Goal: Task Accomplishment & Management: Manage account settings

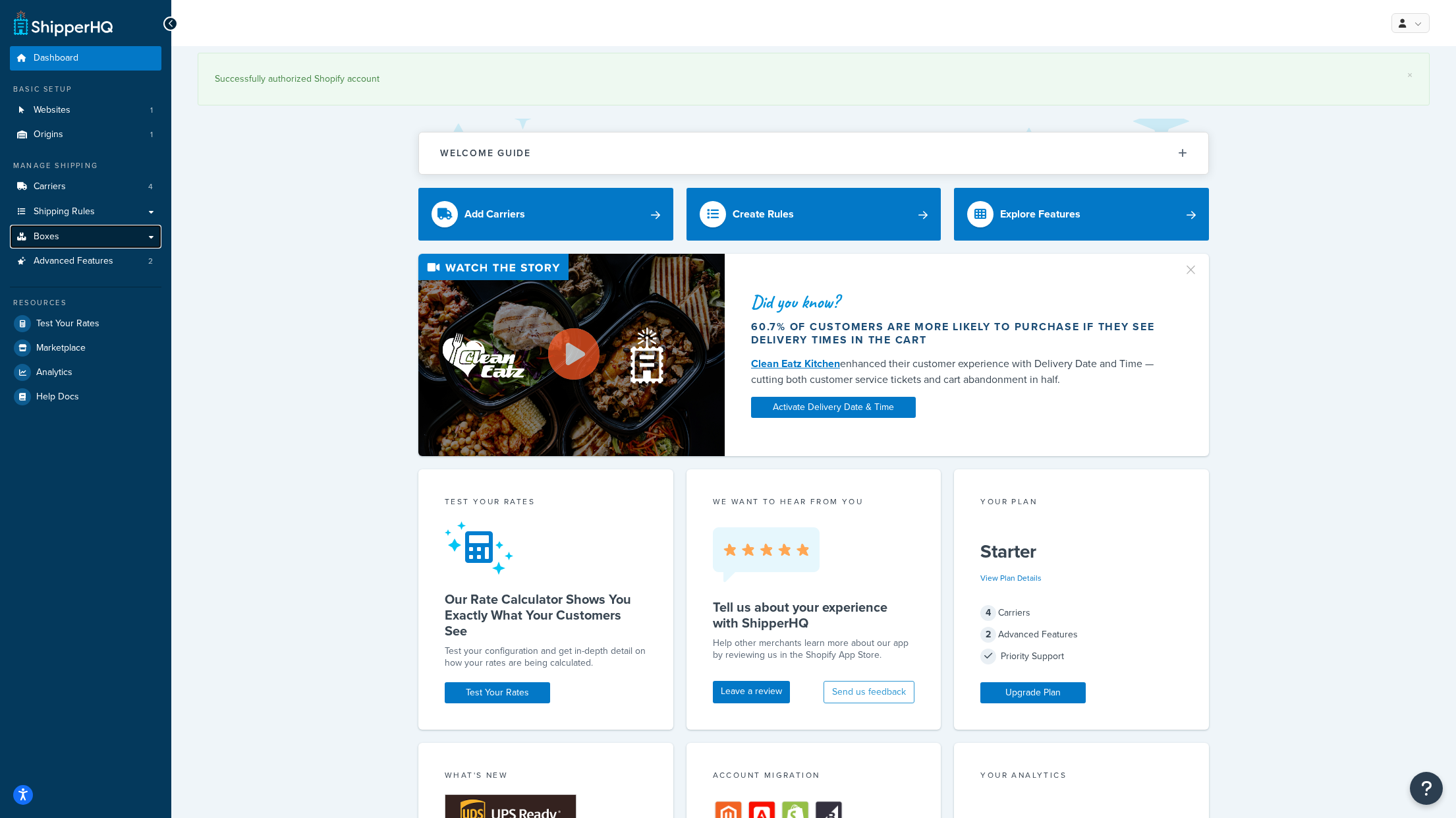
click at [58, 238] on link "Boxes" at bounding box center [85, 237] width 151 height 25
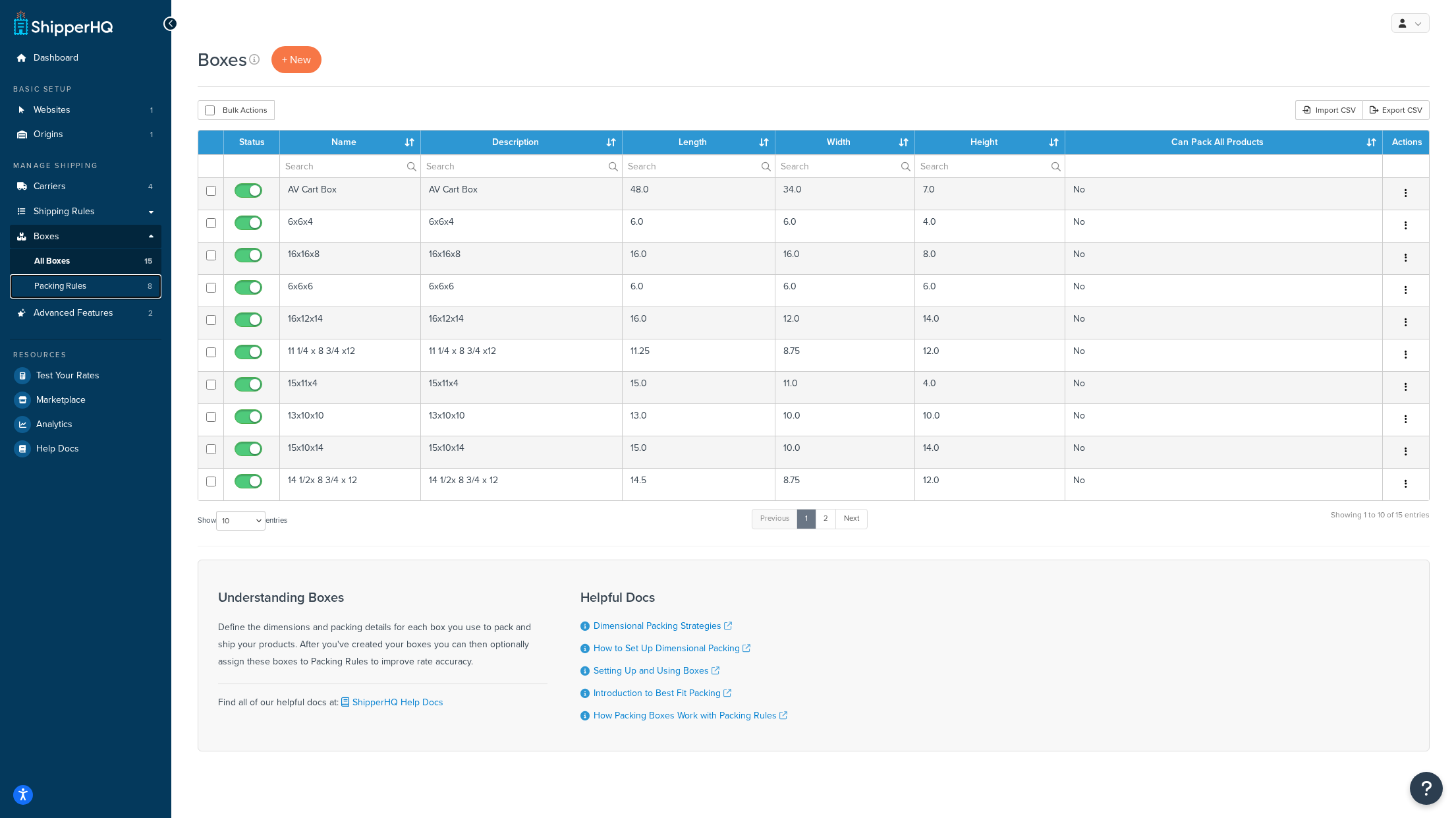
click at [80, 285] on span "Packing Rules" at bounding box center [60, 287] width 52 height 12
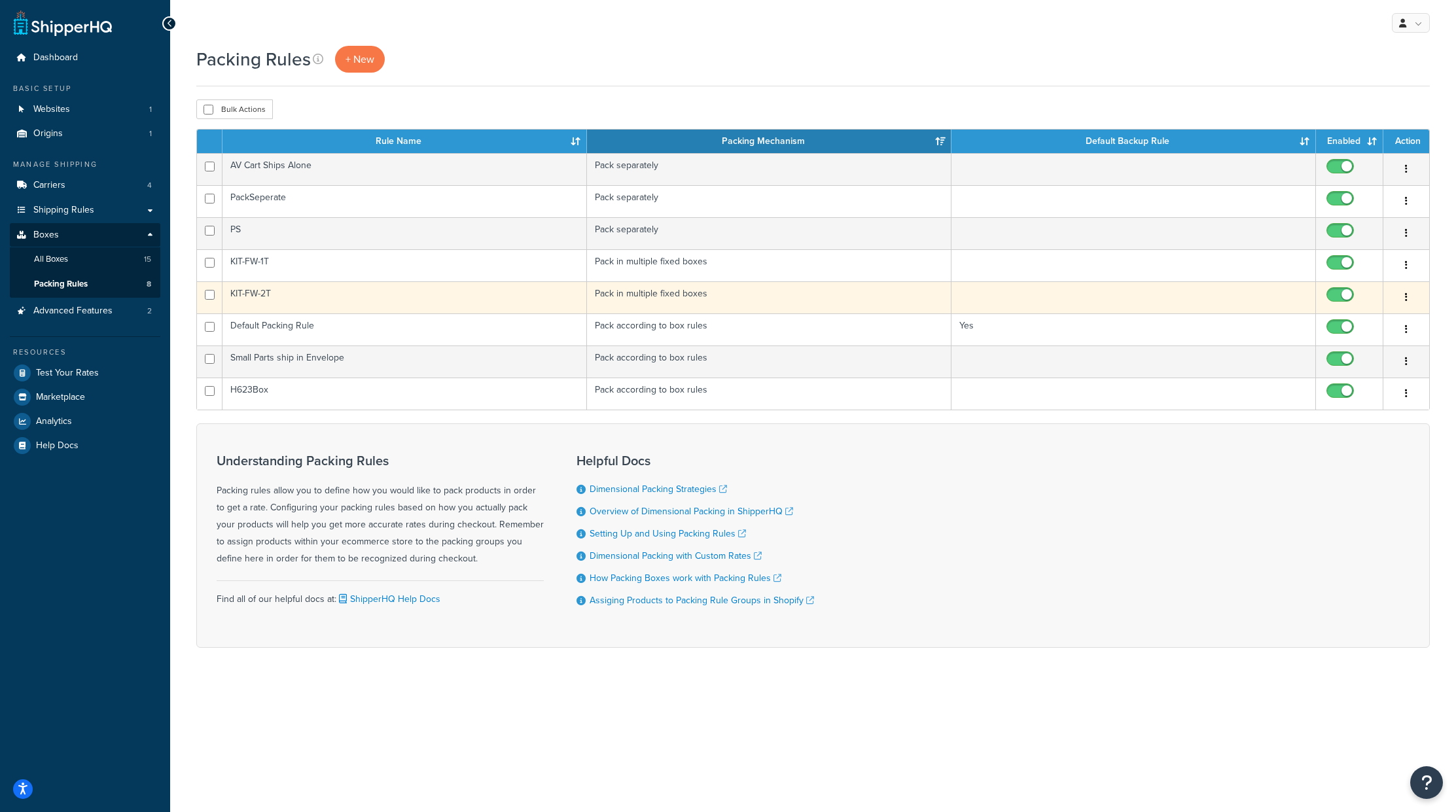
click at [1405, 294] on icon "button" at bounding box center [1406, 296] width 2 height 9
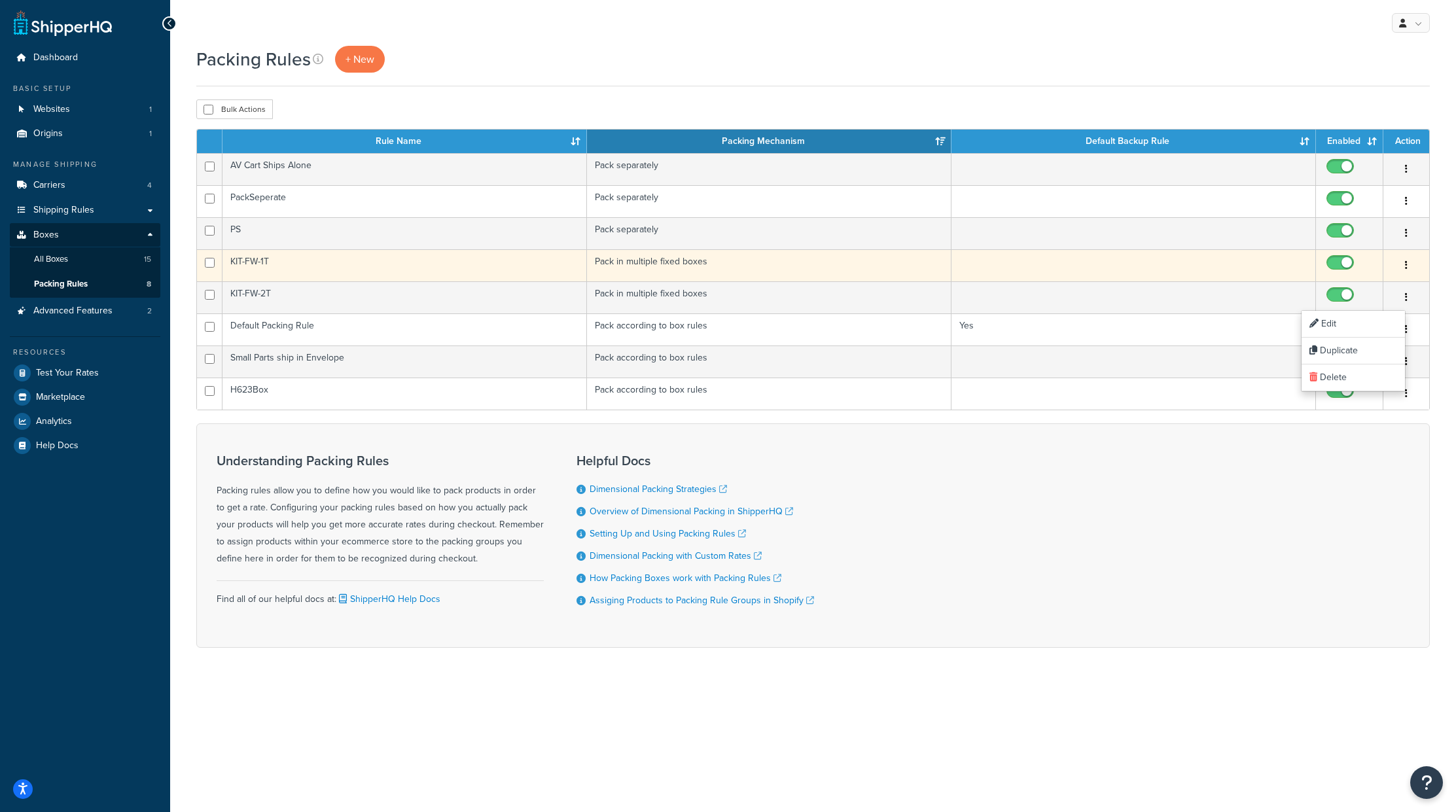
click at [1409, 263] on button "button" at bounding box center [1406, 266] width 18 height 21
click at [1362, 315] on link "Duplicate" at bounding box center [1353, 318] width 104 height 27
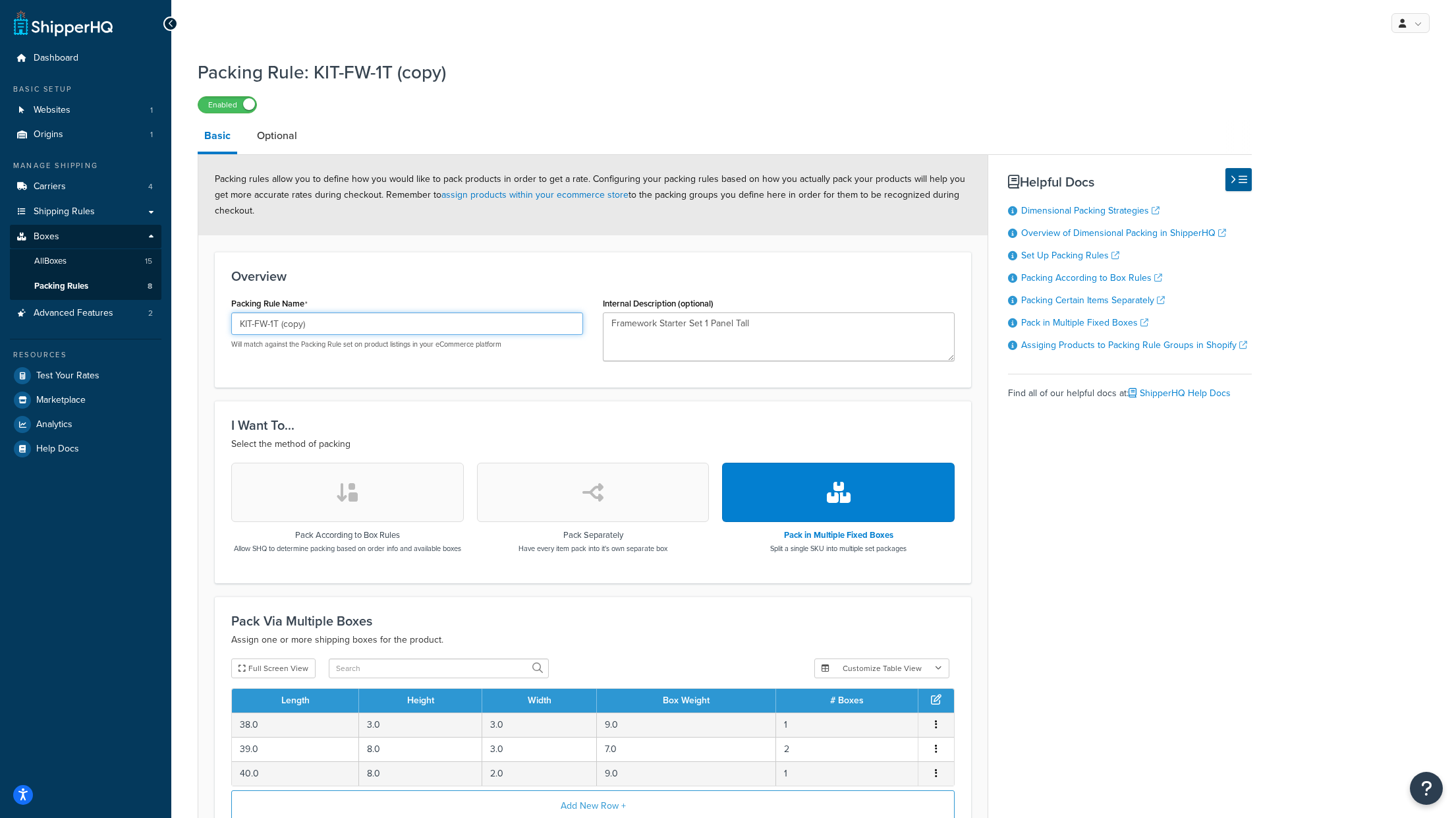
drag, startPoint x: 311, startPoint y: 321, endPoint x: 276, endPoint y: 320, distance: 35.0
click at [276, 320] on input "KIT-FW-1T (copy)" at bounding box center [407, 323] width 352 height 22
type input "KIT-FW-1S"
click at [506, 400] on form "Packing rules allow you to define how you would like to pack products in order …" at bounding box center [592, 525] width 790 height 742
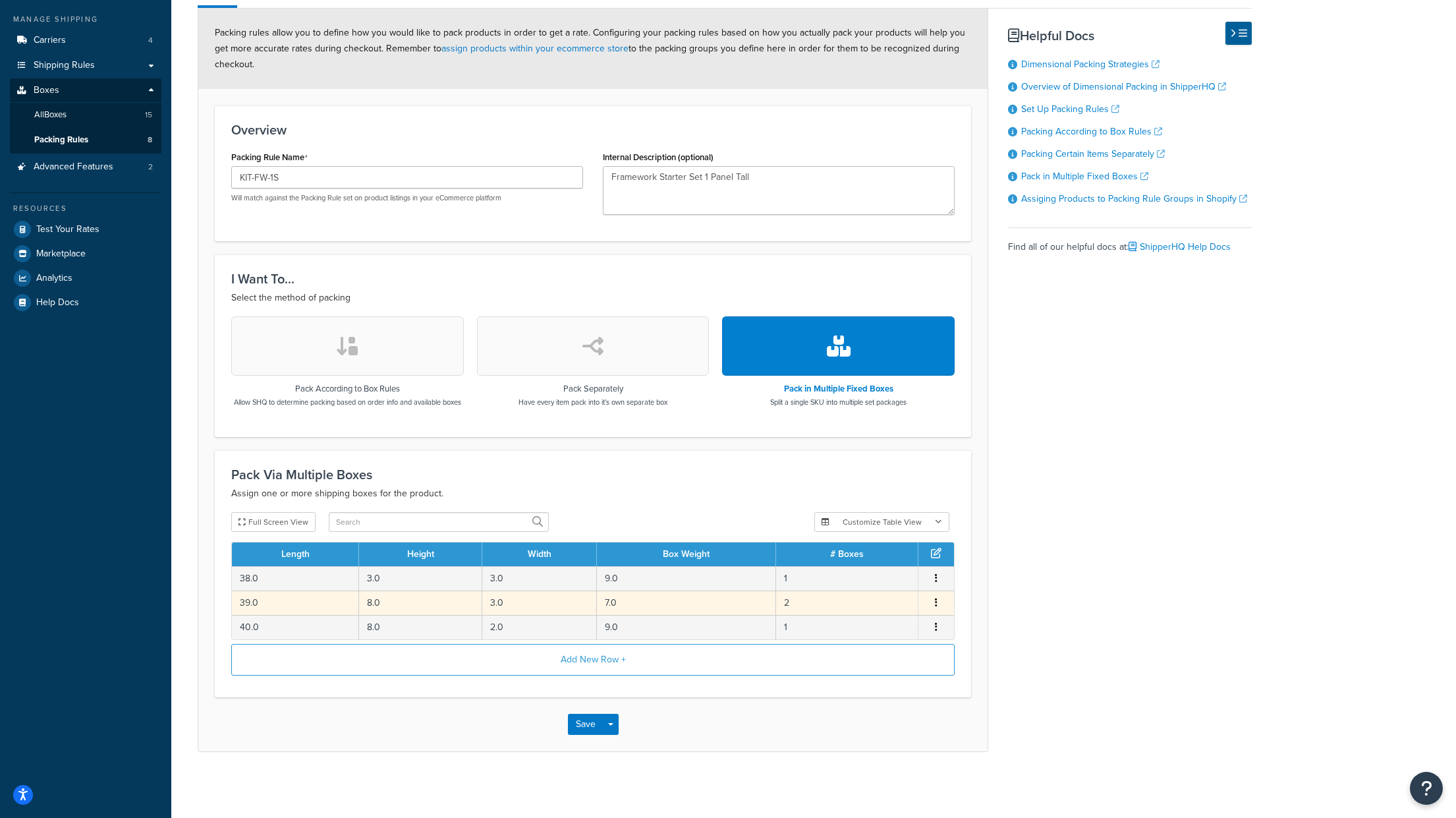
click at [381, 604] on td "8.0" at bounding box center [421, 603] width 123 height 25
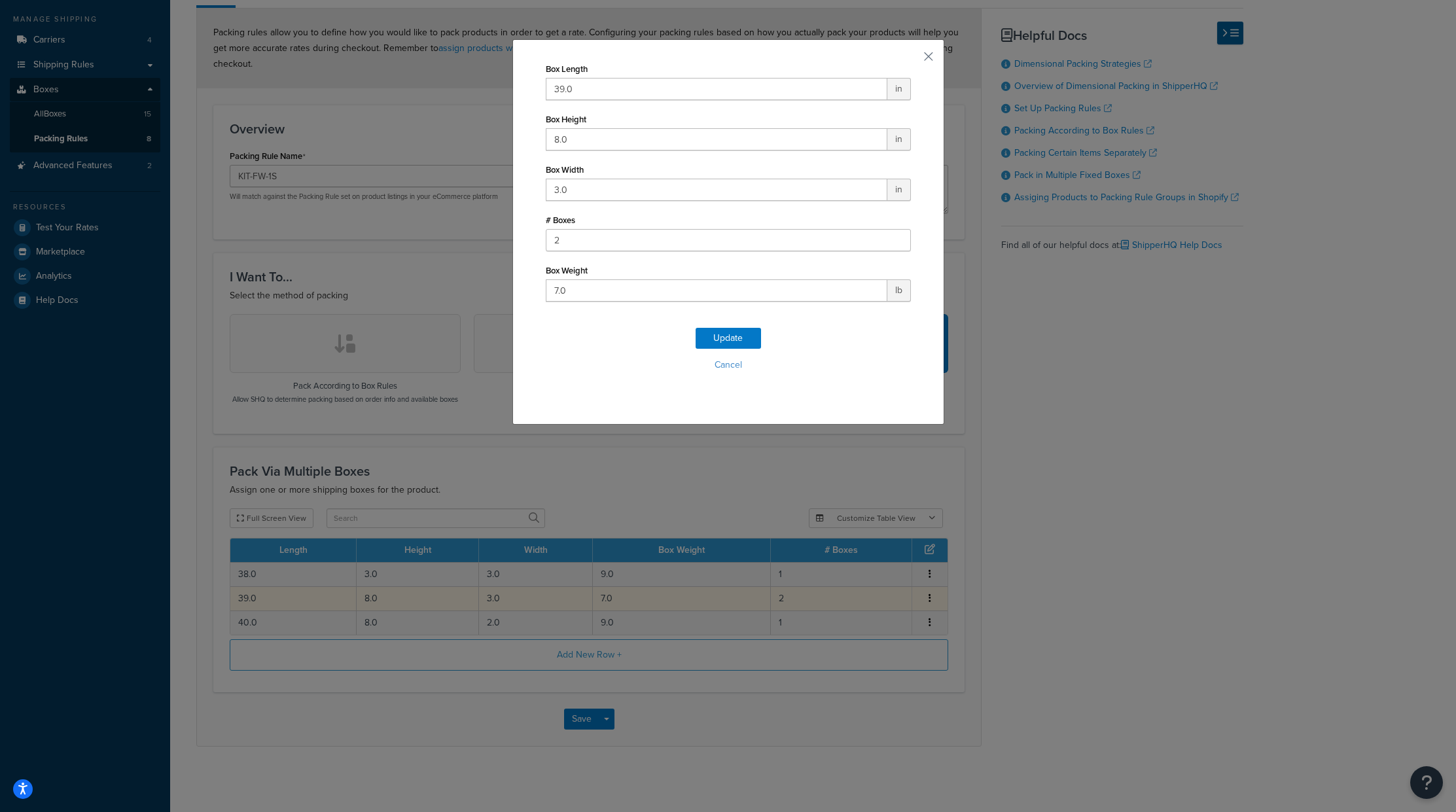
click at [379, 600] on div "Box Length 39.0 in Box Height 8.0 in Box Width 3.0 in # Boxes 2 Box Weight 7.0 …" at bounding box center [728, 406] width 1456 height 812
click at [564, 135] on input "8.0" at bounding box center [717, 139] width 342 height 22
type input "5"
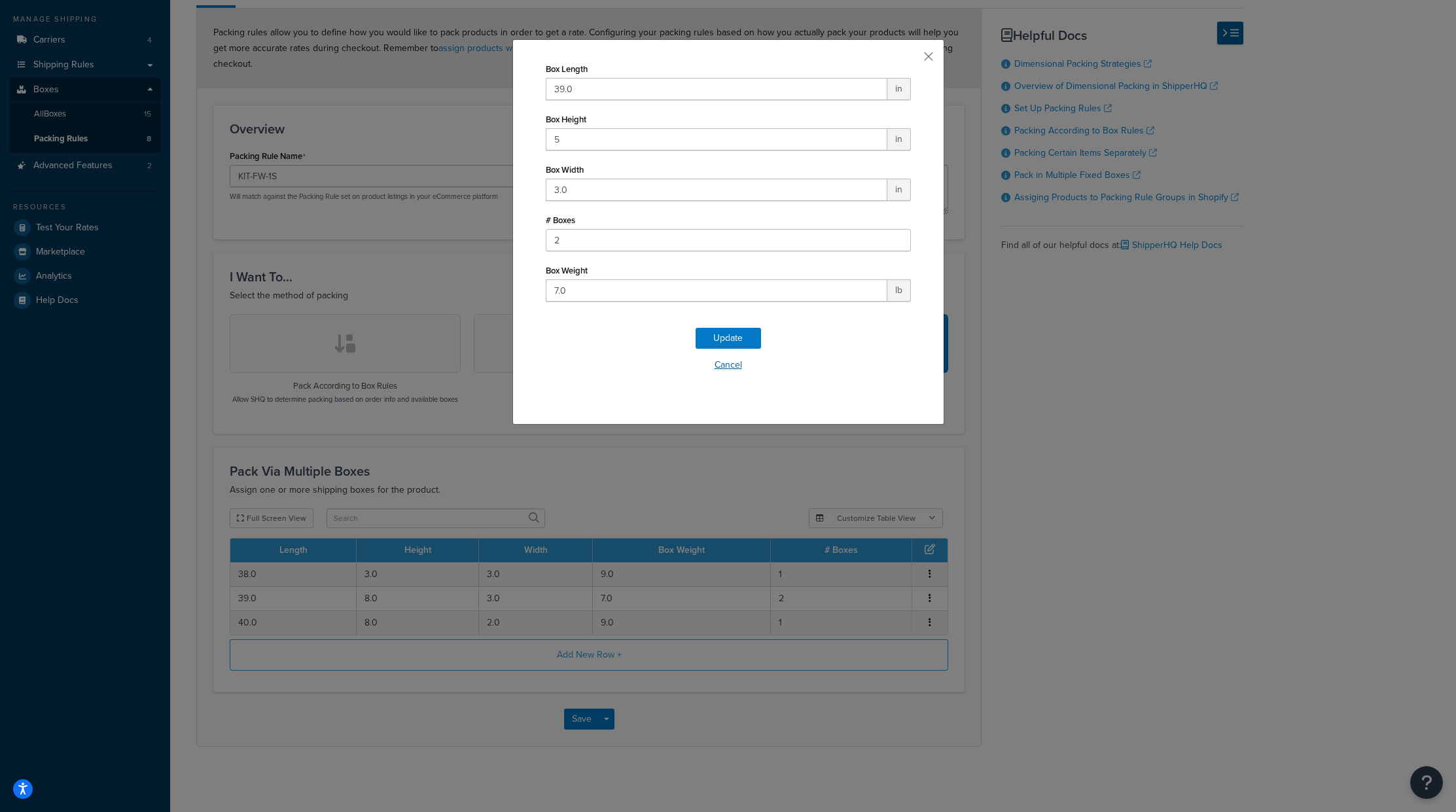
click at [716, 367] on button "Cancel" at bounding box center [728, 365] width 365 height 20
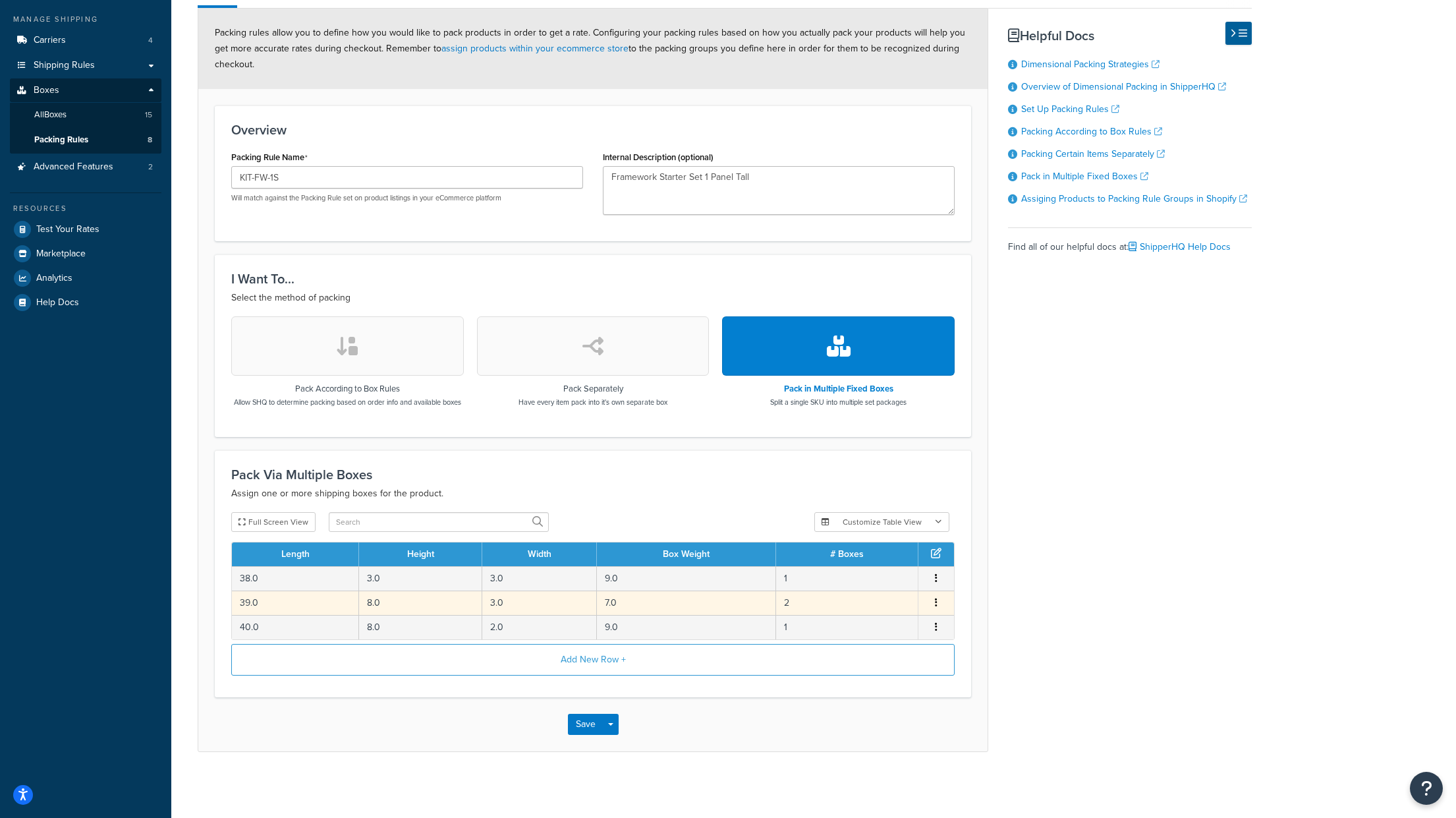
click at [933, 600] on button "button" at bounding box center [936, 603] width 11 height 15
click at [850, 588] on div "Edit" at bounding box center [870, 589] width 94 height 27
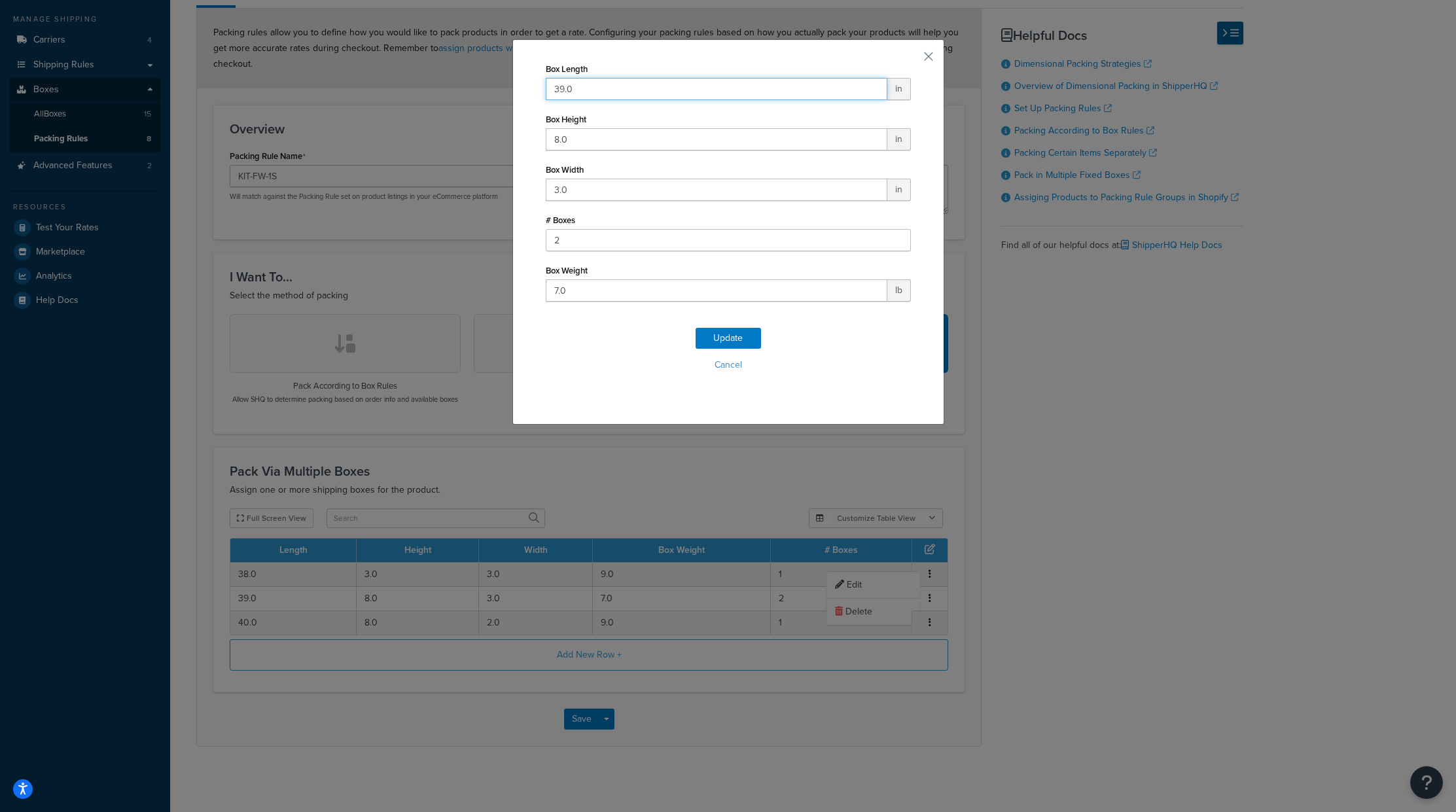
click at [570, 87] on input "39.0" at bounding box center [717, 88] width 342 height 22
type input "30"
type input "5"
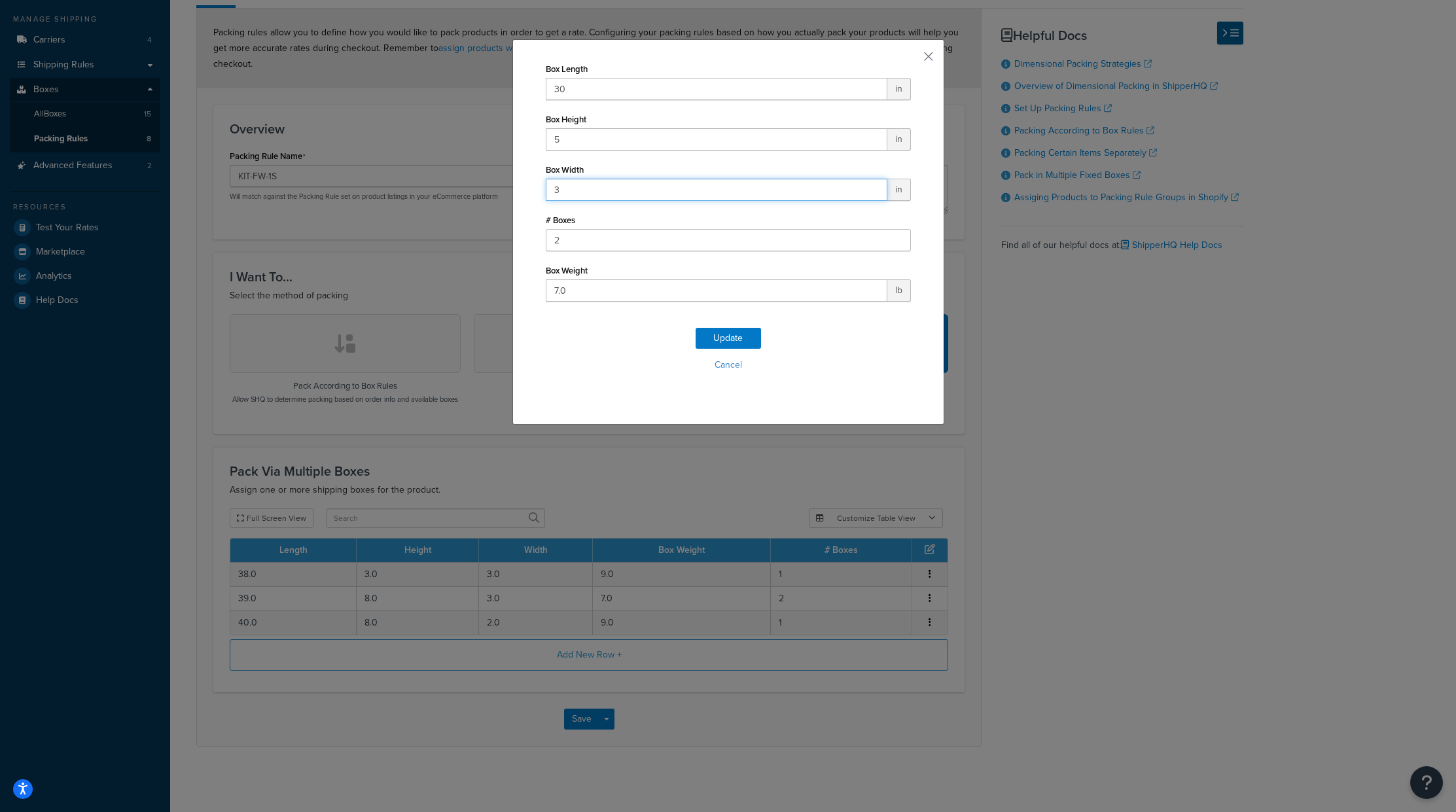
type input "3"
type input "6"
click at [735, 329] on button "Update" at bounding box center [728, 339] width 65 height 21
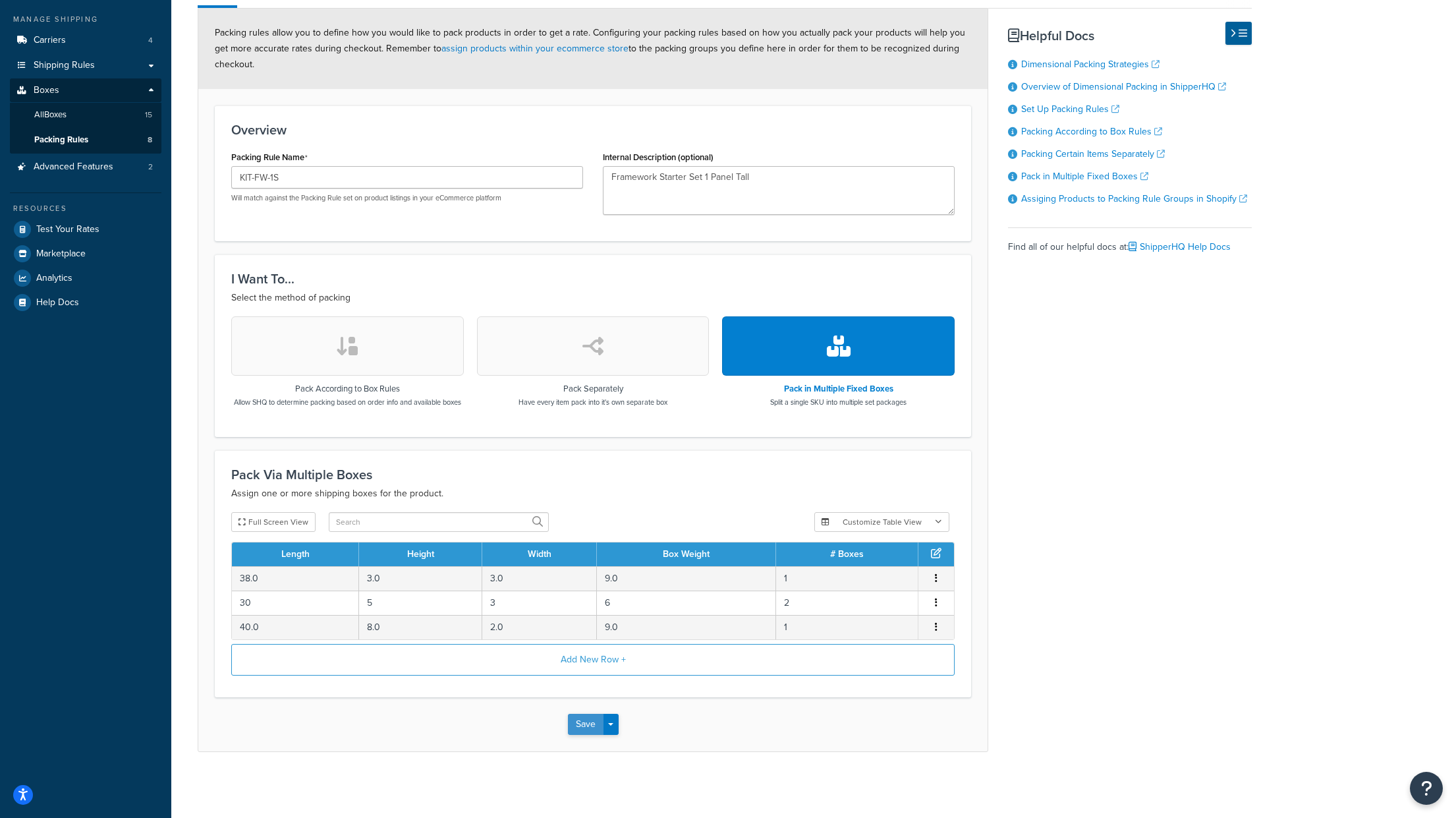
click at [588, 722] on button "Save" at bounding box center [585, 724] width 35 height 21
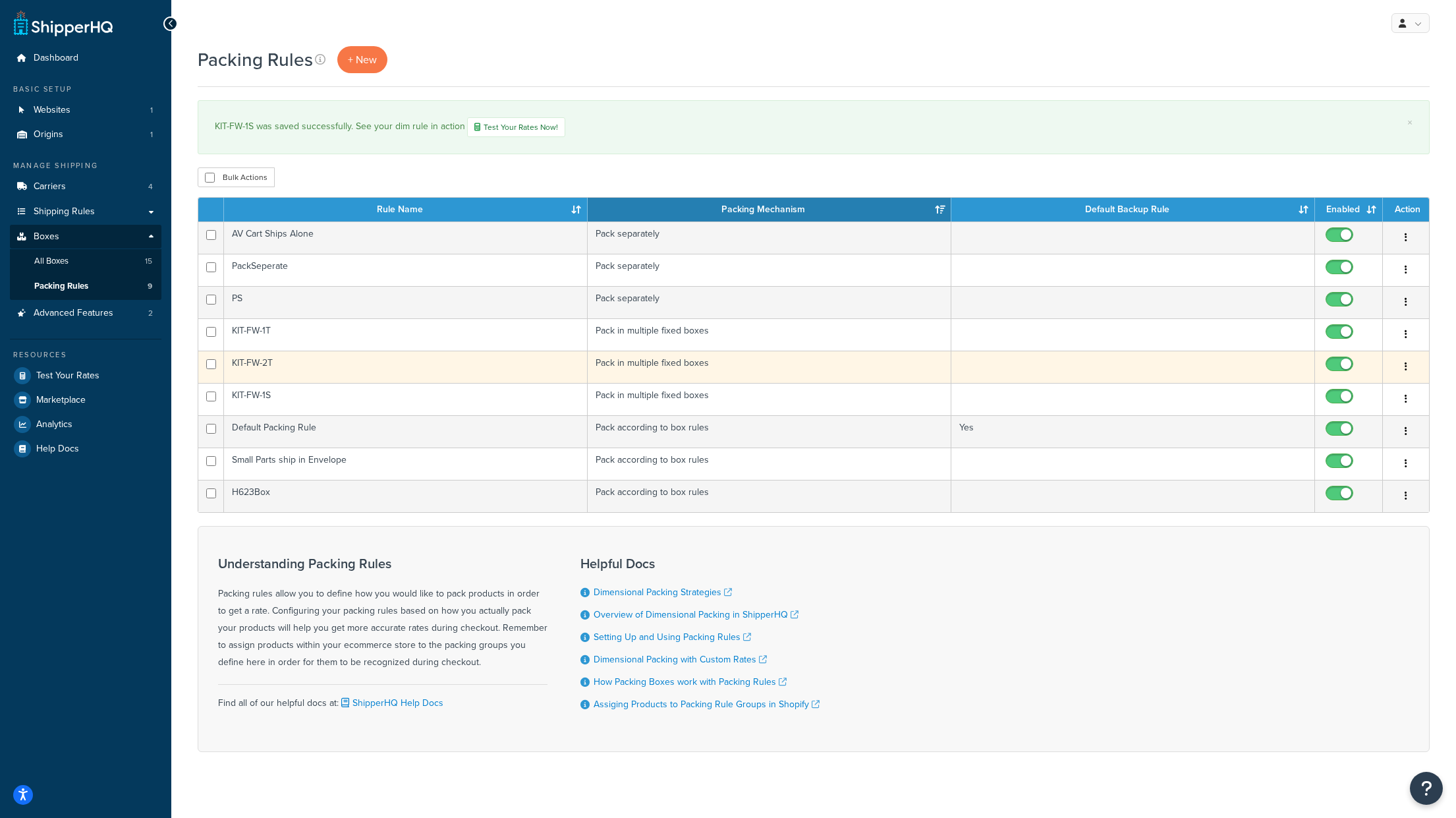
click at [1403, 364] on button "button" at bounding box center [1406, 367] width 18 height 21
click at [1385, 391] on link "Edit" at bounding box center [1352, 394] width 104 height 27
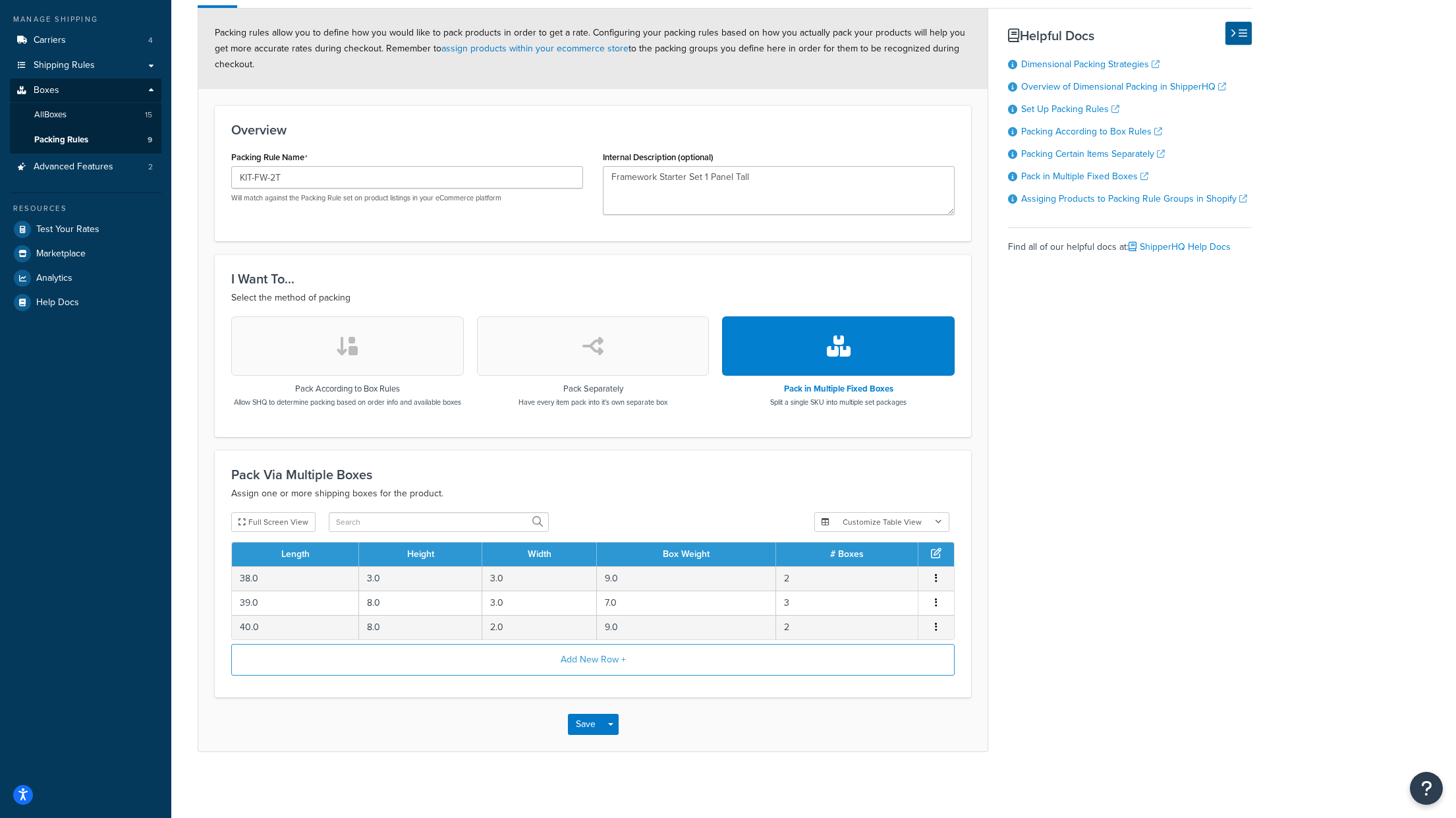
scroll to position [72, 0]
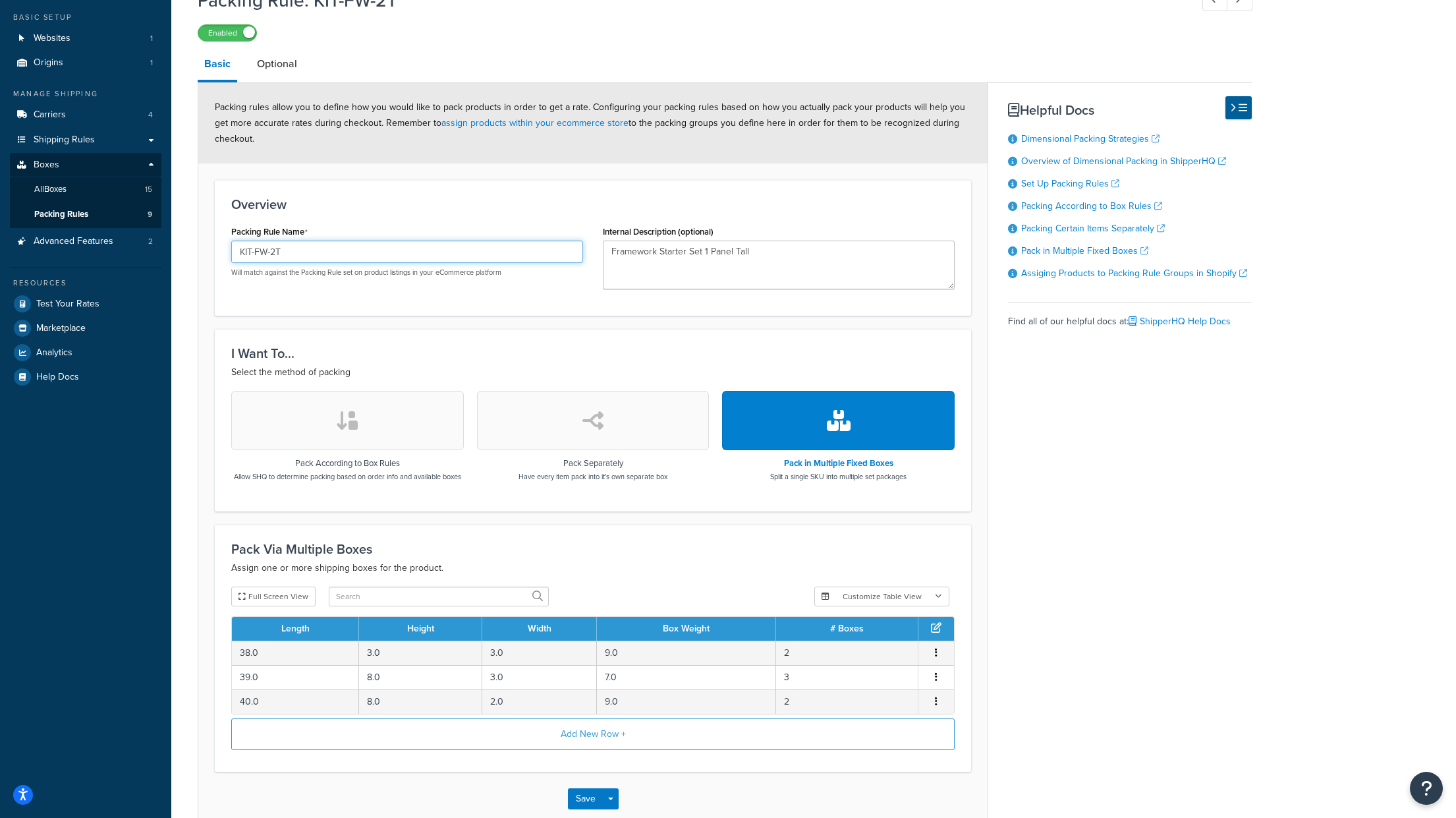
click at [293, 248] on input "KIT-FW-2T" at bounding box center [407, 252] width 352 height 22
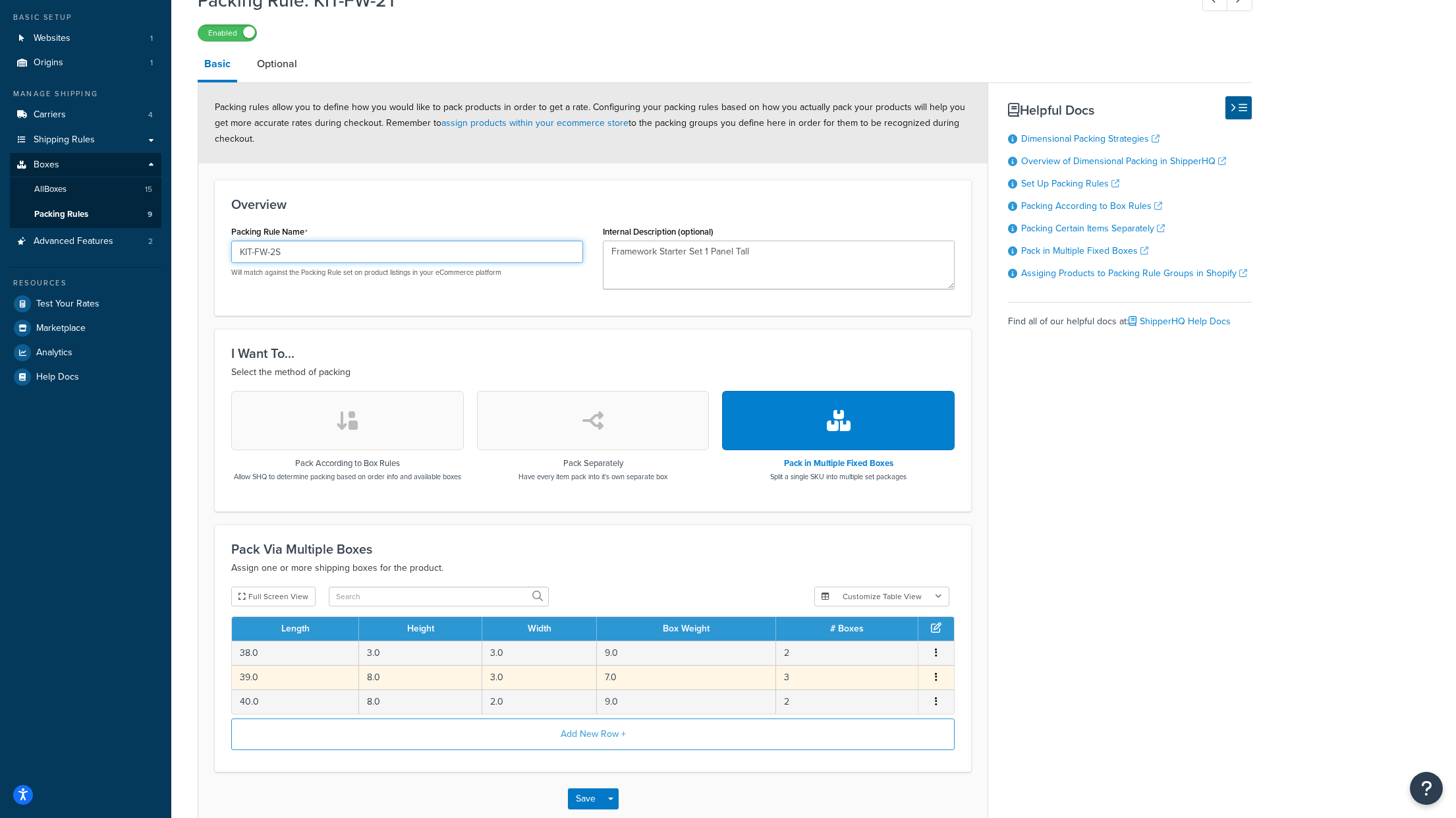
type input "KIT-FW-2S"
click at [301, 690] on td "39.0" at bounding box center [295, 677] width 127 height 25
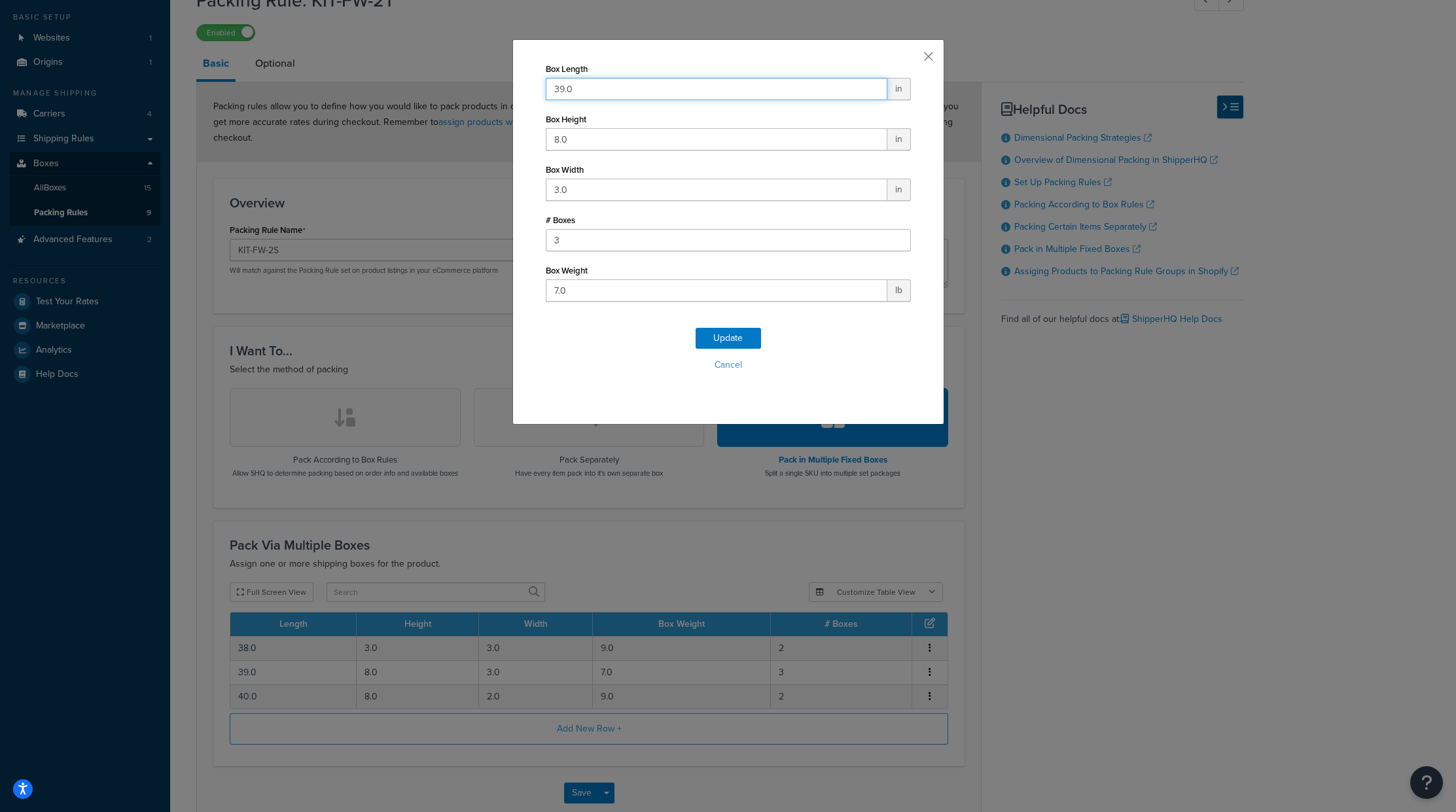
click at [615, 90] on input "39.0" at bounding box center [717, 88] width 342 height 22
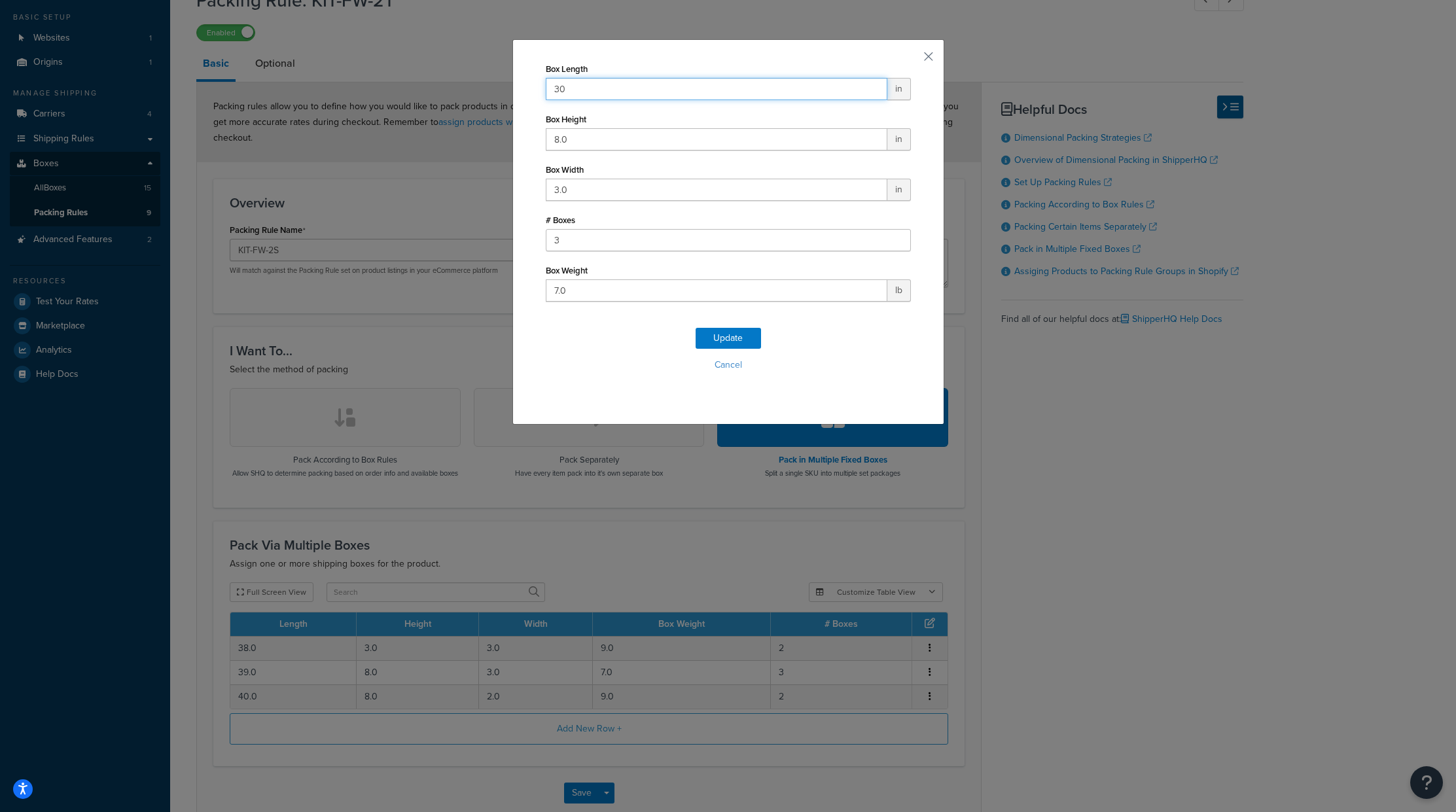
type input "30"
type input "5"
type input "3"
type input "6"
click at [725, 334] on button "Update" at bounding box center [728, 339] width 65 height 21
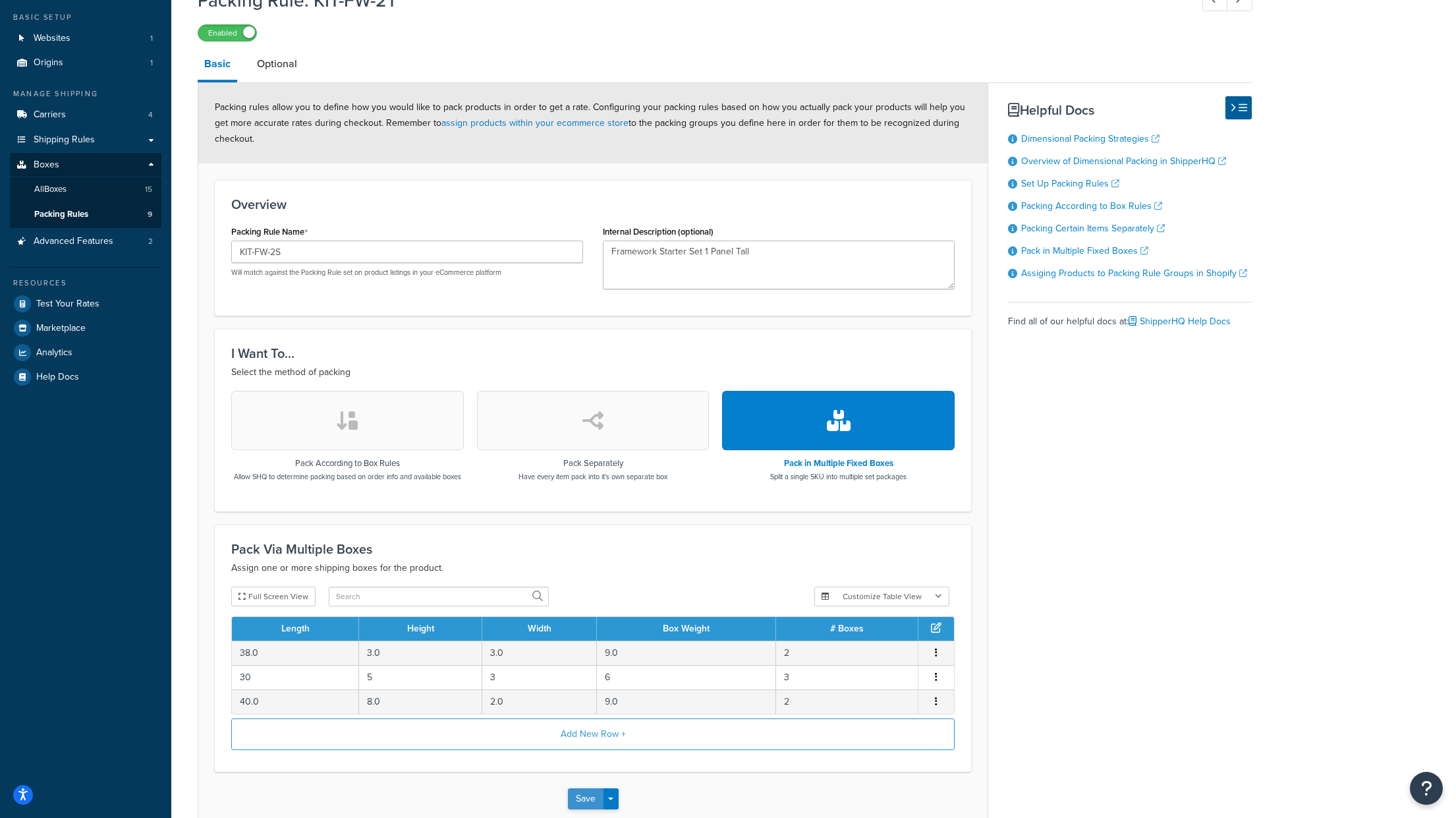
click at [582, 806] on button "Save" at bounding box center [585, 799] width 35 height 21
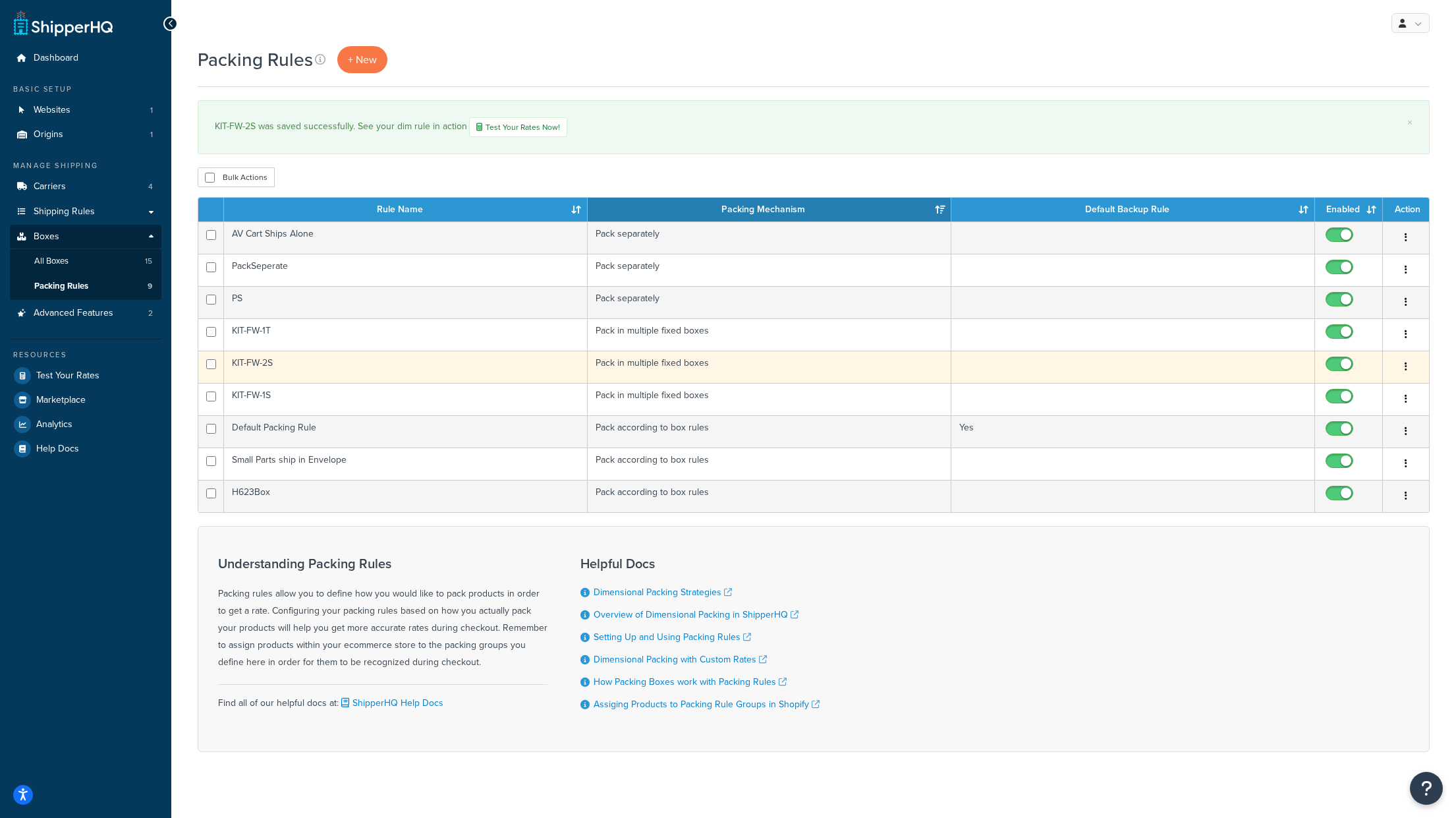
click at [1401, 366] on button "button" at bounding box center [1406, 367] width 18 height 21
click at [1357, 416] on link "Duplicate" at bounding box center [1352, 421] width 104 height 27
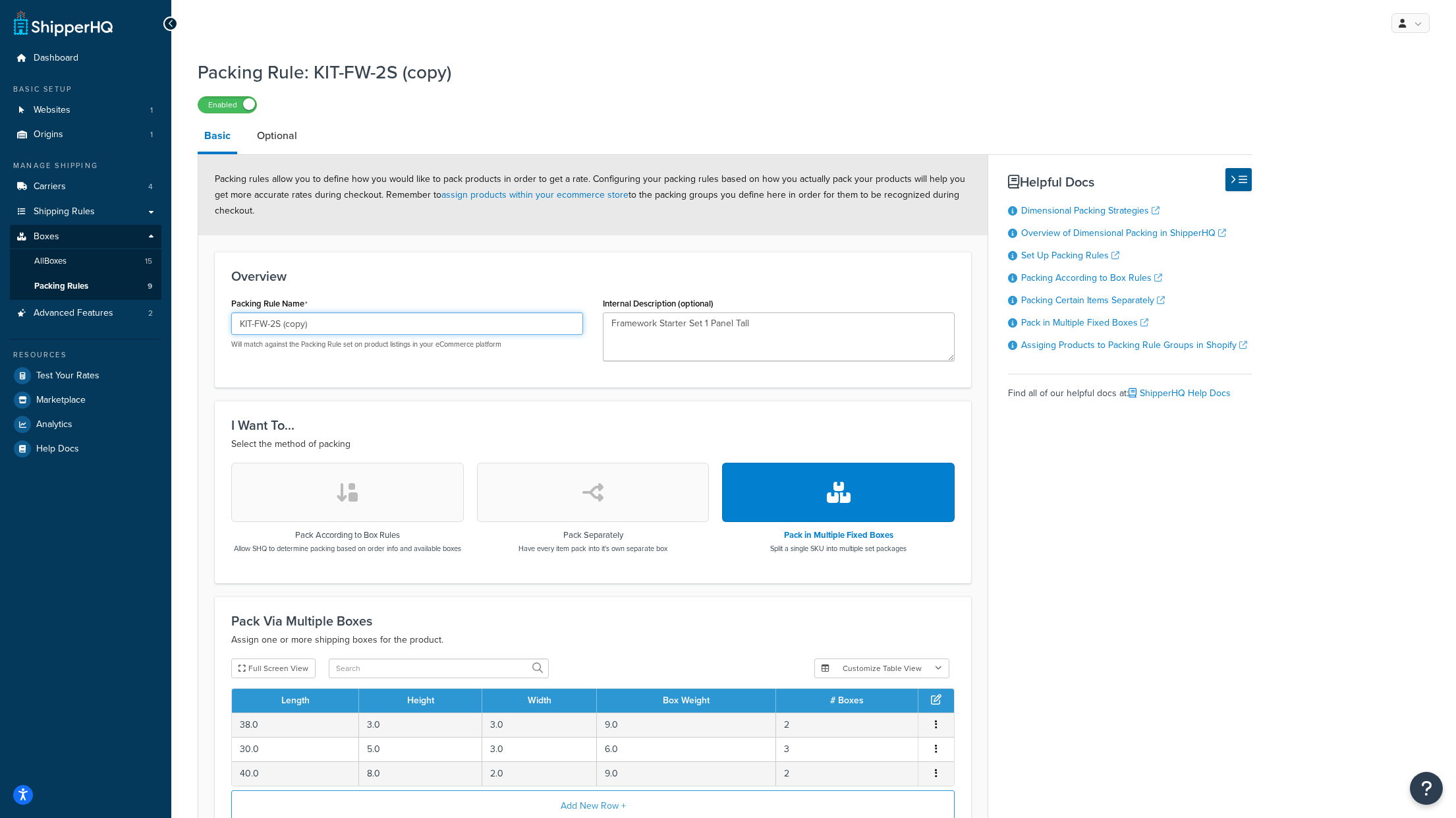
drag, startPoint x: 326, startPoint y: 323, endPoint x: 275, endPoint y: 321, distance: 51.0
click at [275, 321] on input "KIT-FW-2S (copy)" at bounding box center [407, 323] width 352 height 22
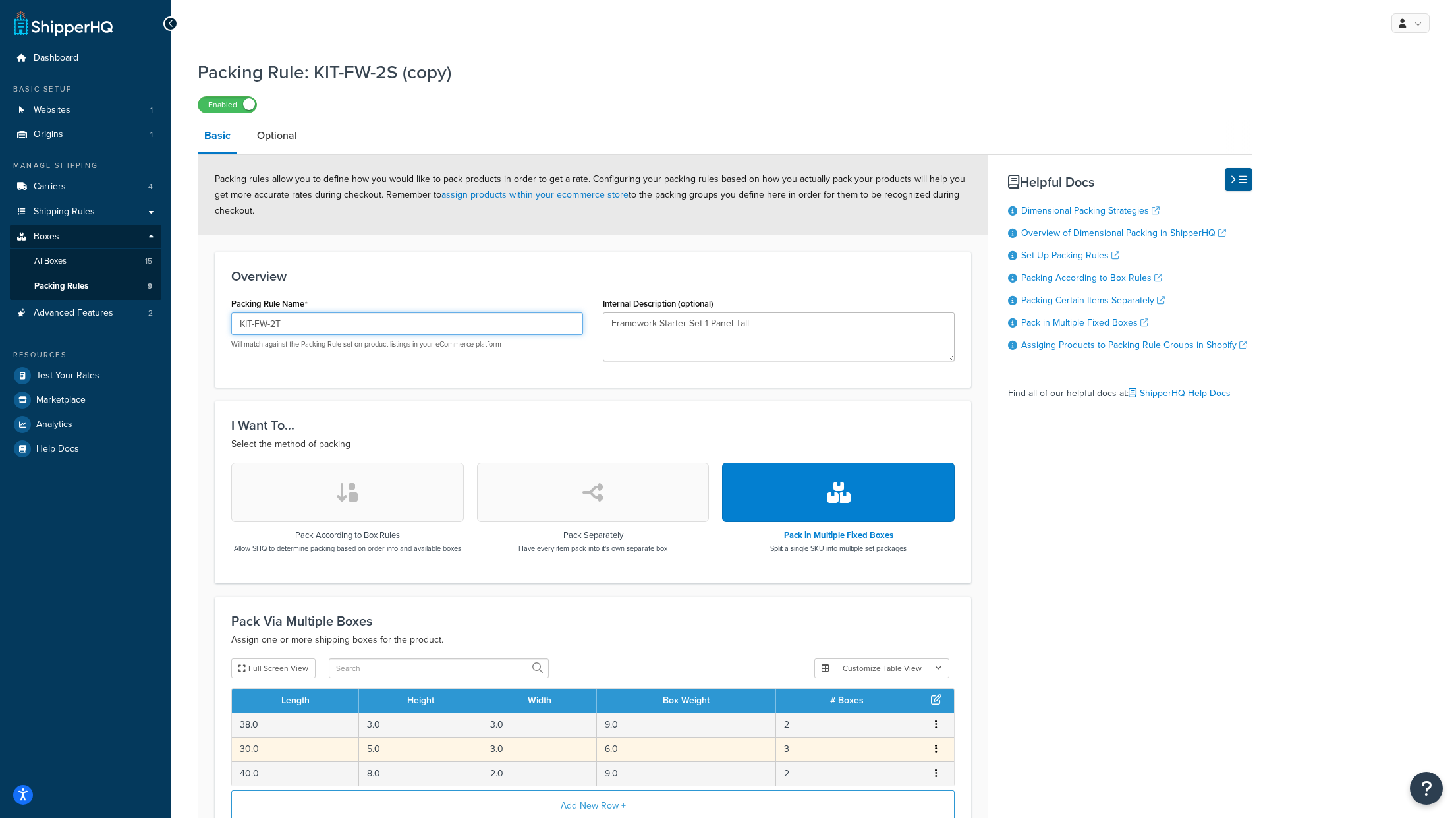
type input "KIT-FW-2T"
click at [293, 761] on td "30.0" at bounding box center [295, 749] width 127 height 25
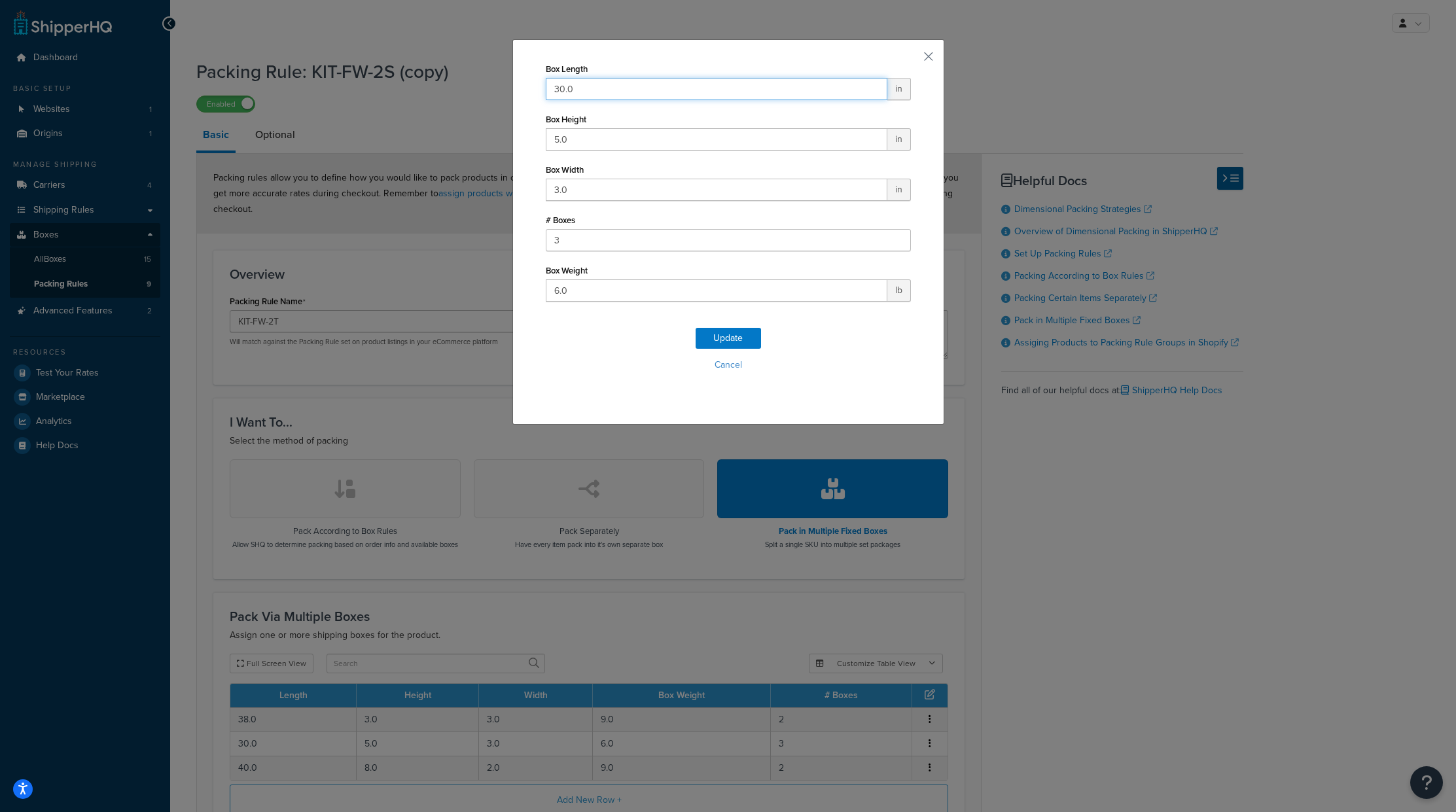
click at [579, 95] on input "30.0" at bounding box center [717, 88] width 342 height 22
type input "39"
type input "8"
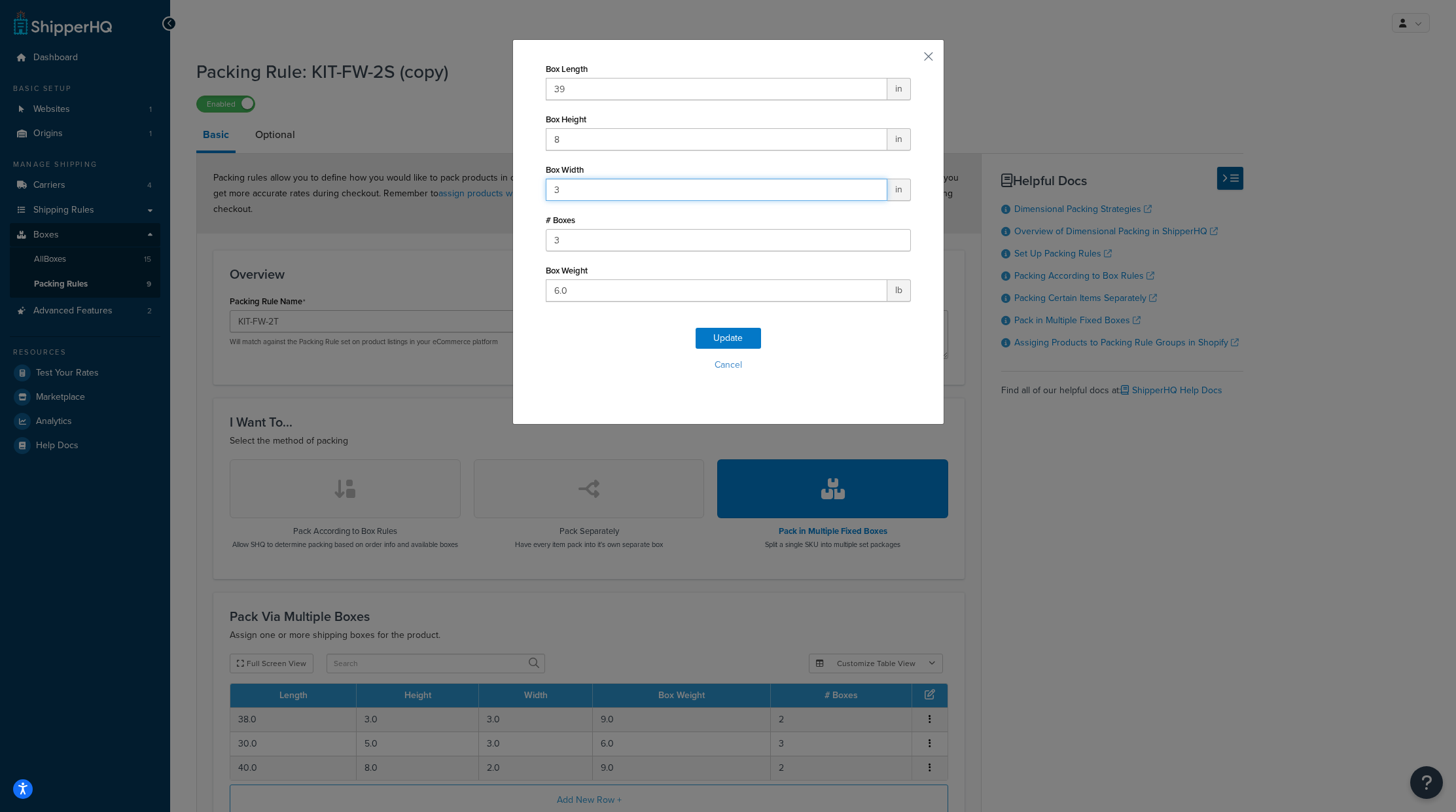
type input "3"
type input "7"
click at [737, 340] on button "Update" at bounding box center [728, 339] width 65 height 21
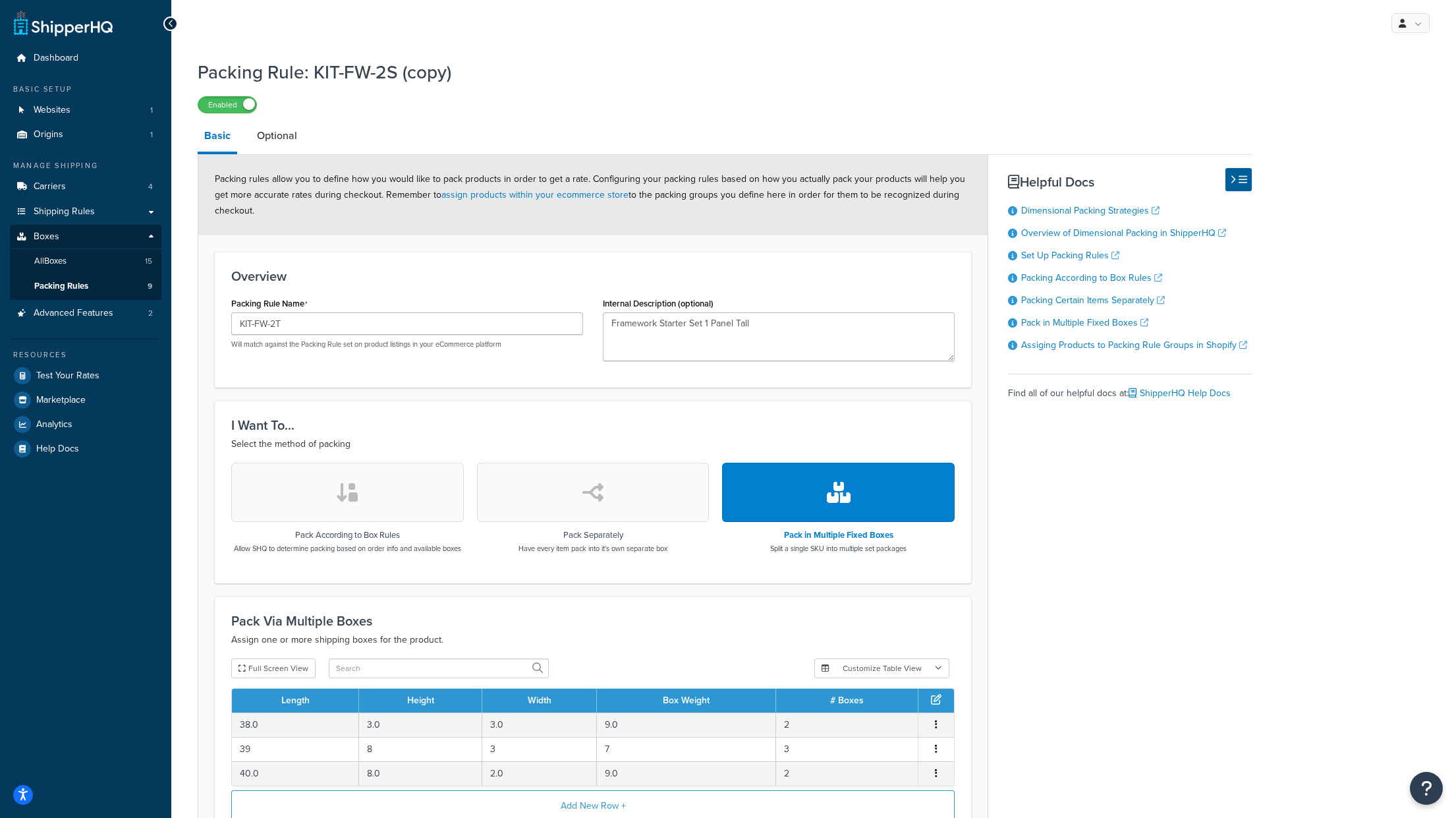
scroll to position [158, 0]
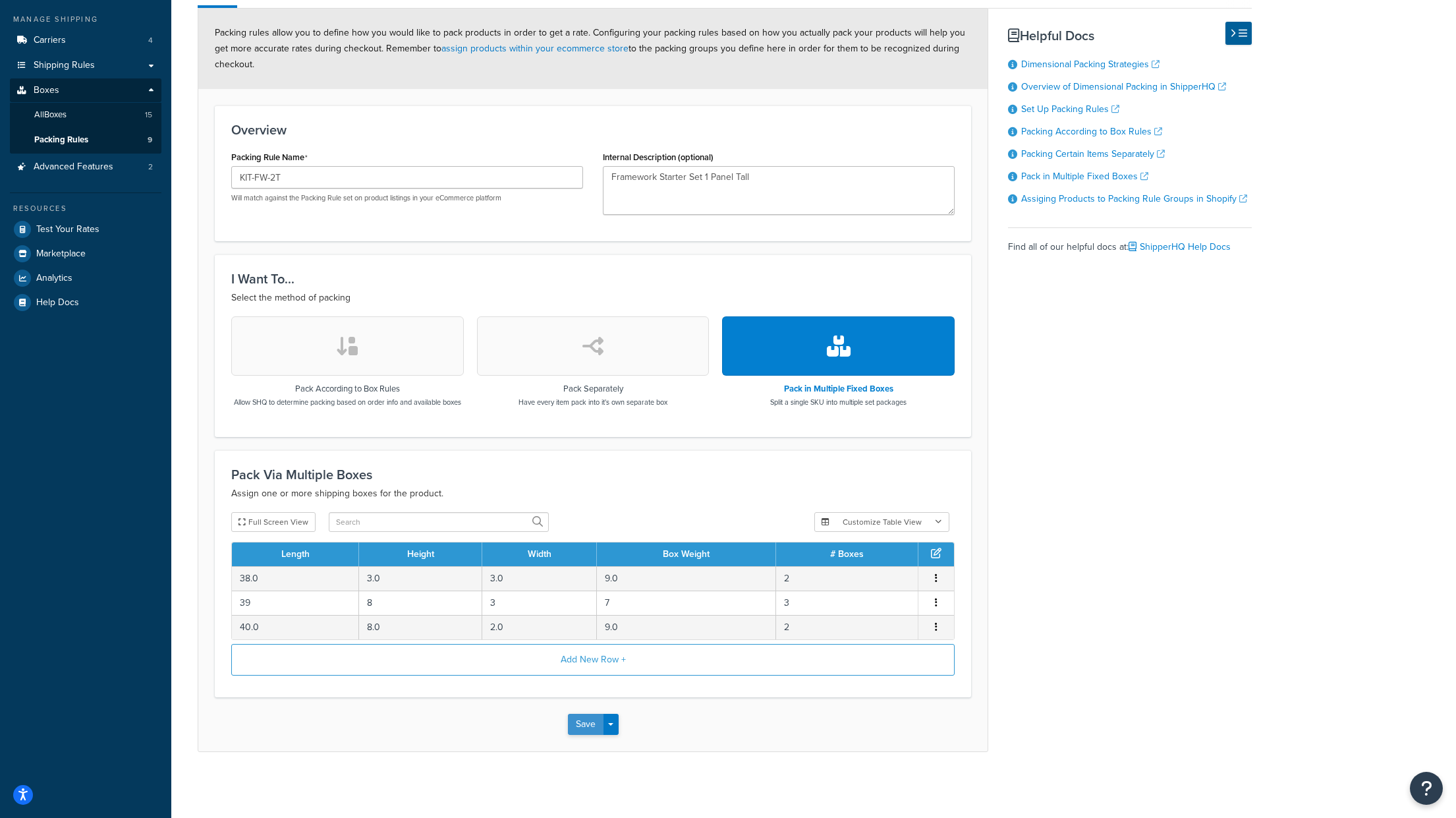
click at [577, 727] on button "Save" at bounding box center [585, 724] width 35 height 21
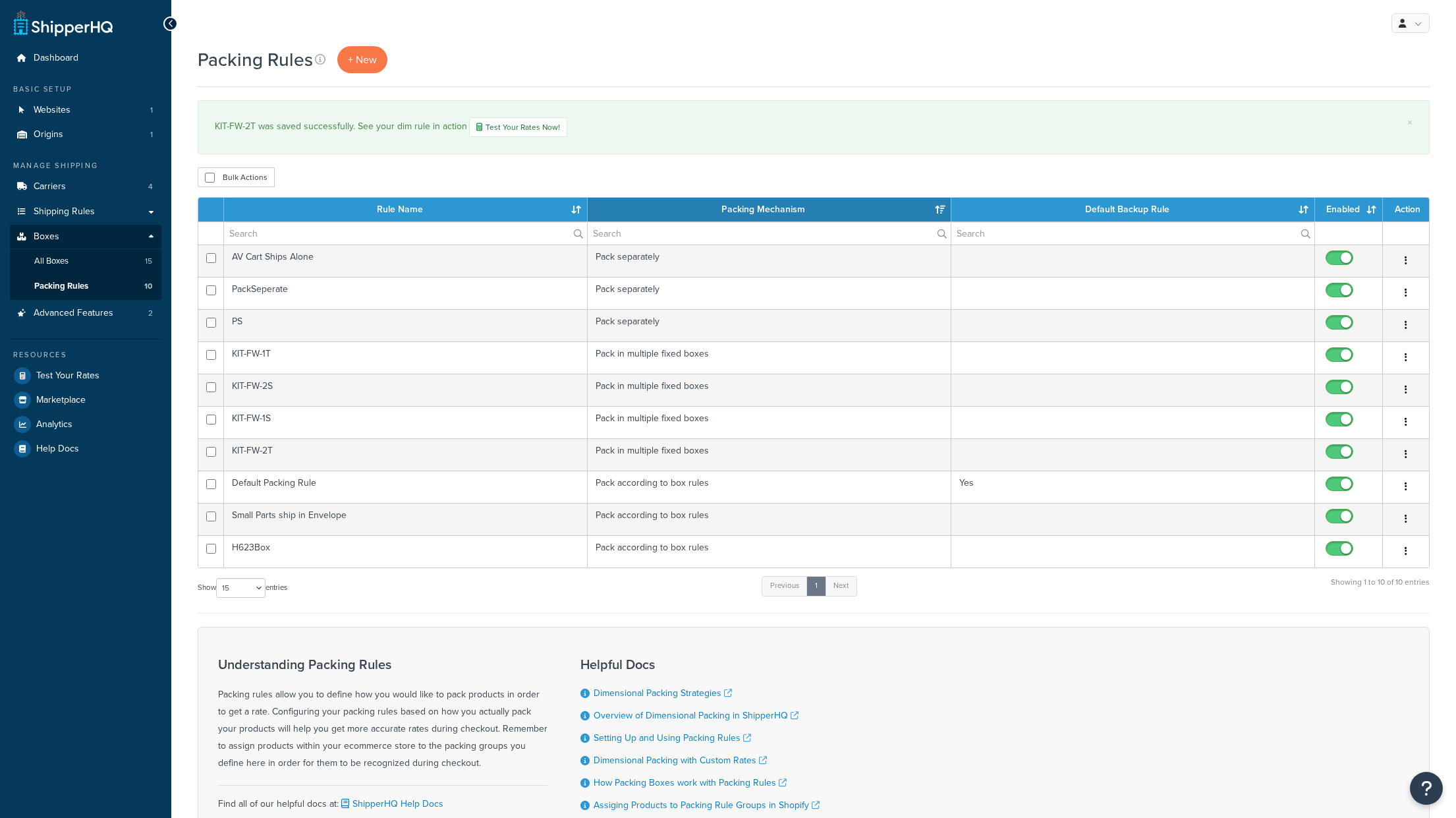
select select "15"
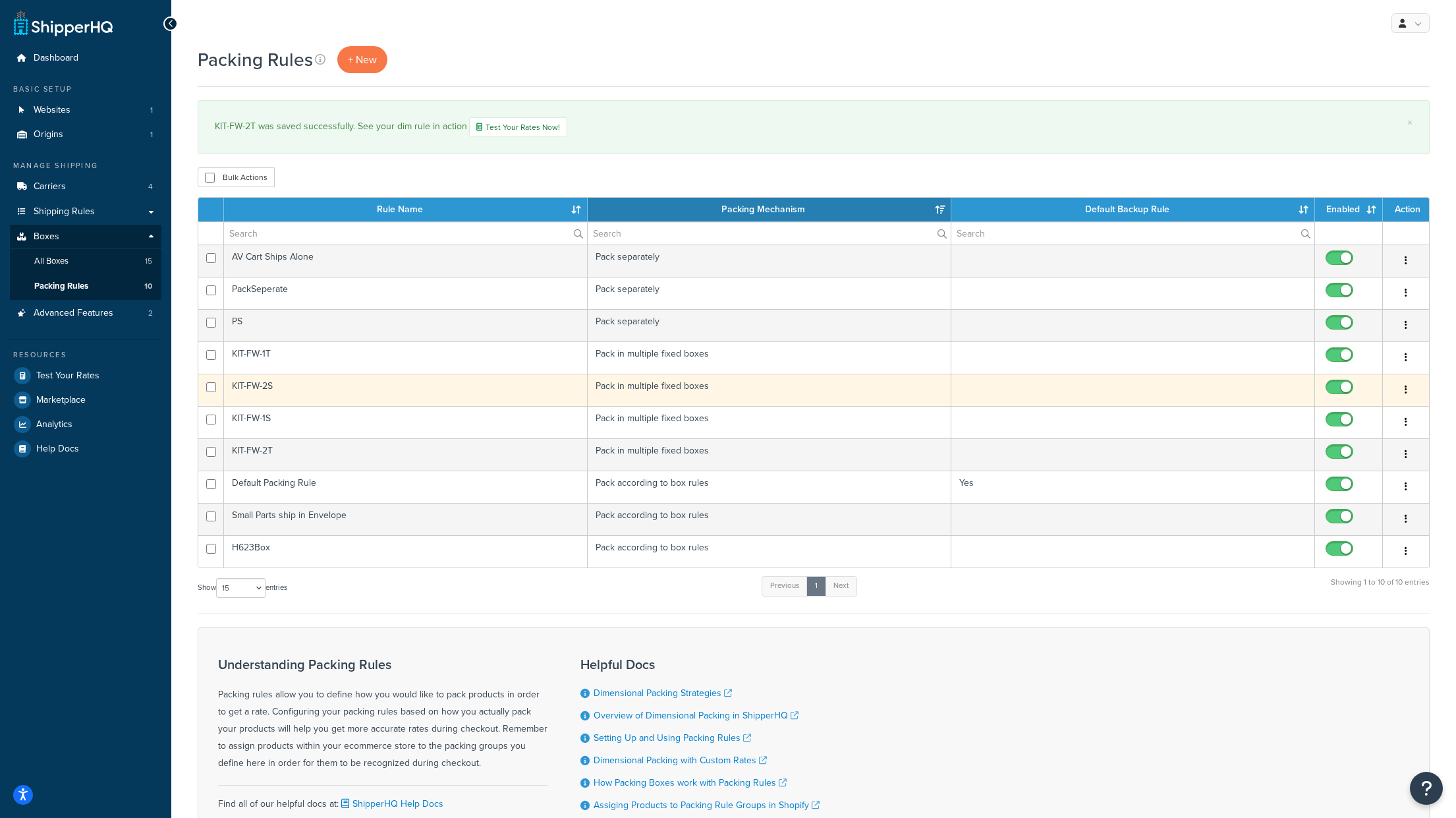
click at [1407, 391] on button "button" at bounding box center [1406, 391] width 18 height 21
click at [1361, 441] on link "Duplicate" at bounding box center [1352, 444] width 104 height 27
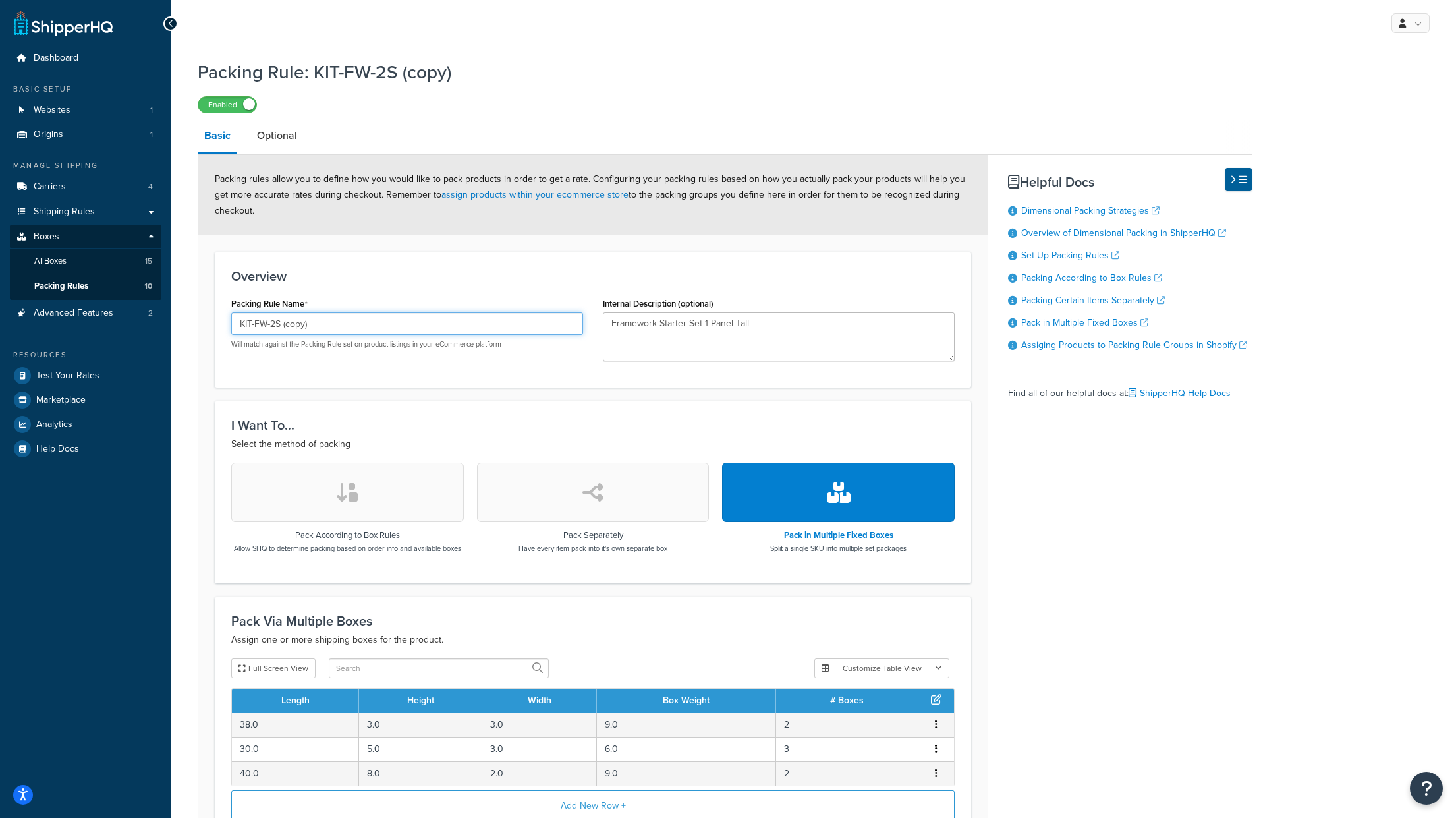
drag, startPoint x: 297, startPoint y: 326, endPoint x: 270, endPoint y: 327, distance: 27.0
click at [270, 327] on input "KIT-FW-2S (copy)" at bounding box center [407, 323] width 352 height 22
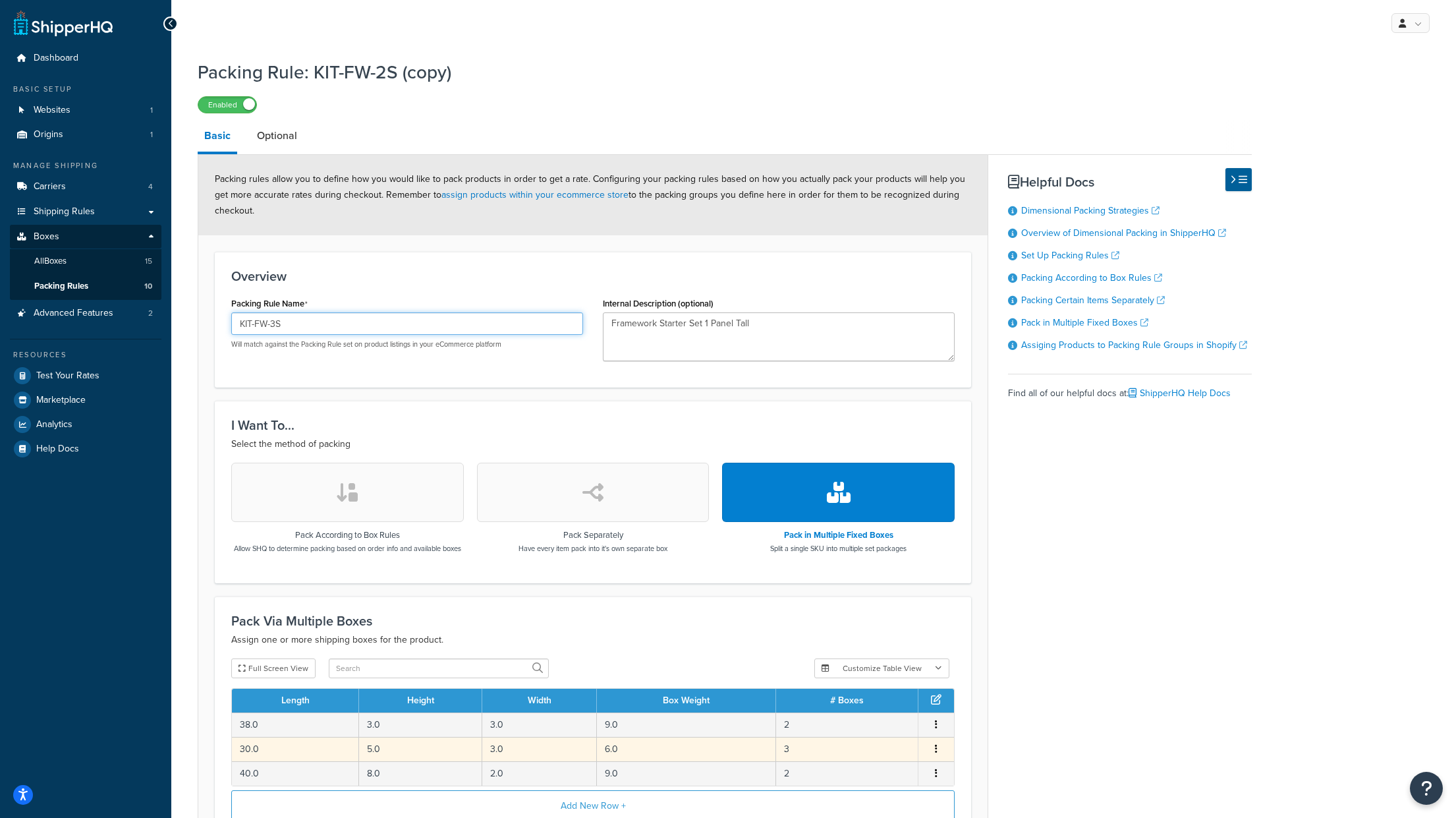
type input "KIT-FW-3S"
click at [799, 761] on td "3" at bounding box center [847, 749] width 142 height 25
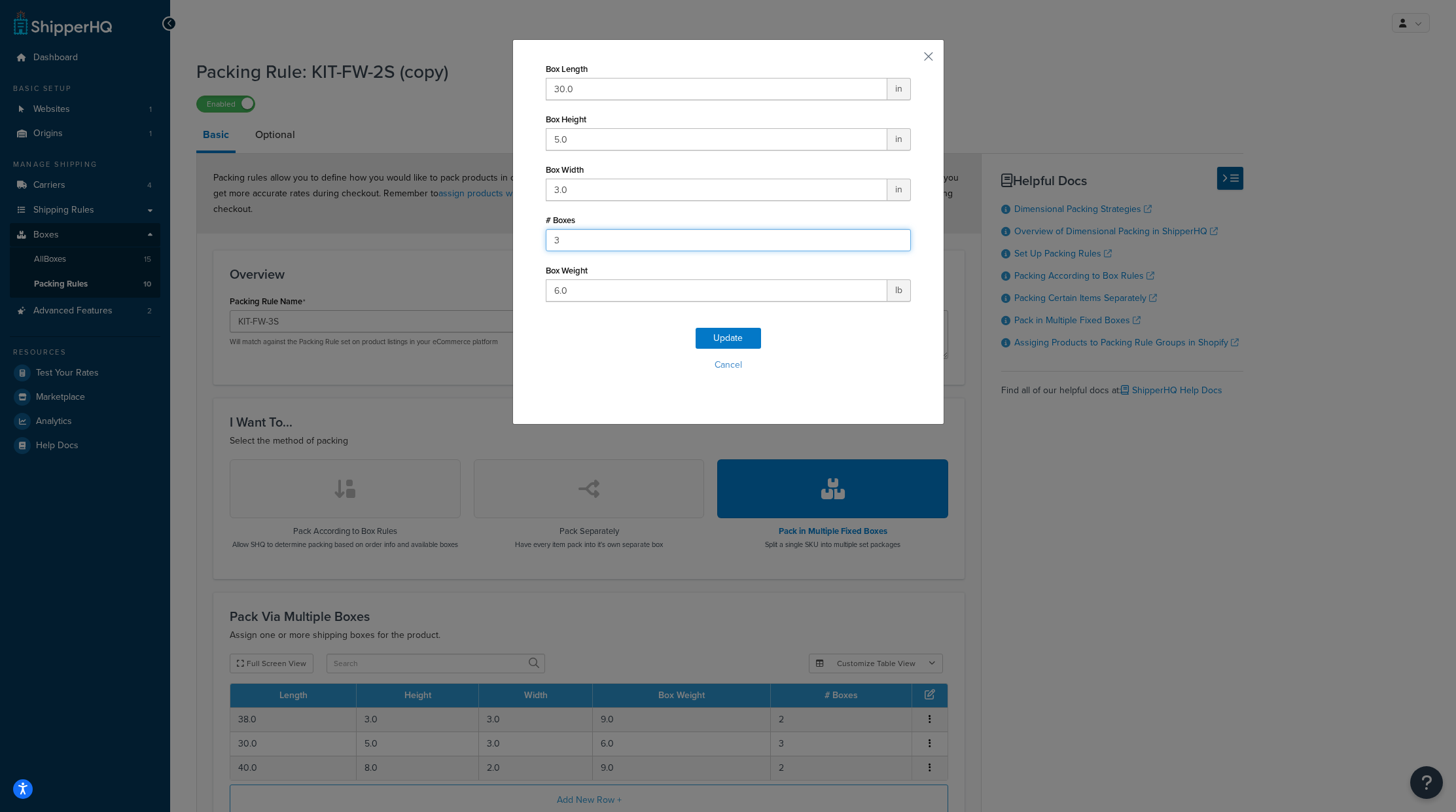
click at [586, 233] on input "3" at bounding box center [728, 240] width 365 height 22
click at [719, 365] on button "Cancel" at bounding box center [728, 365] width 365 height 20
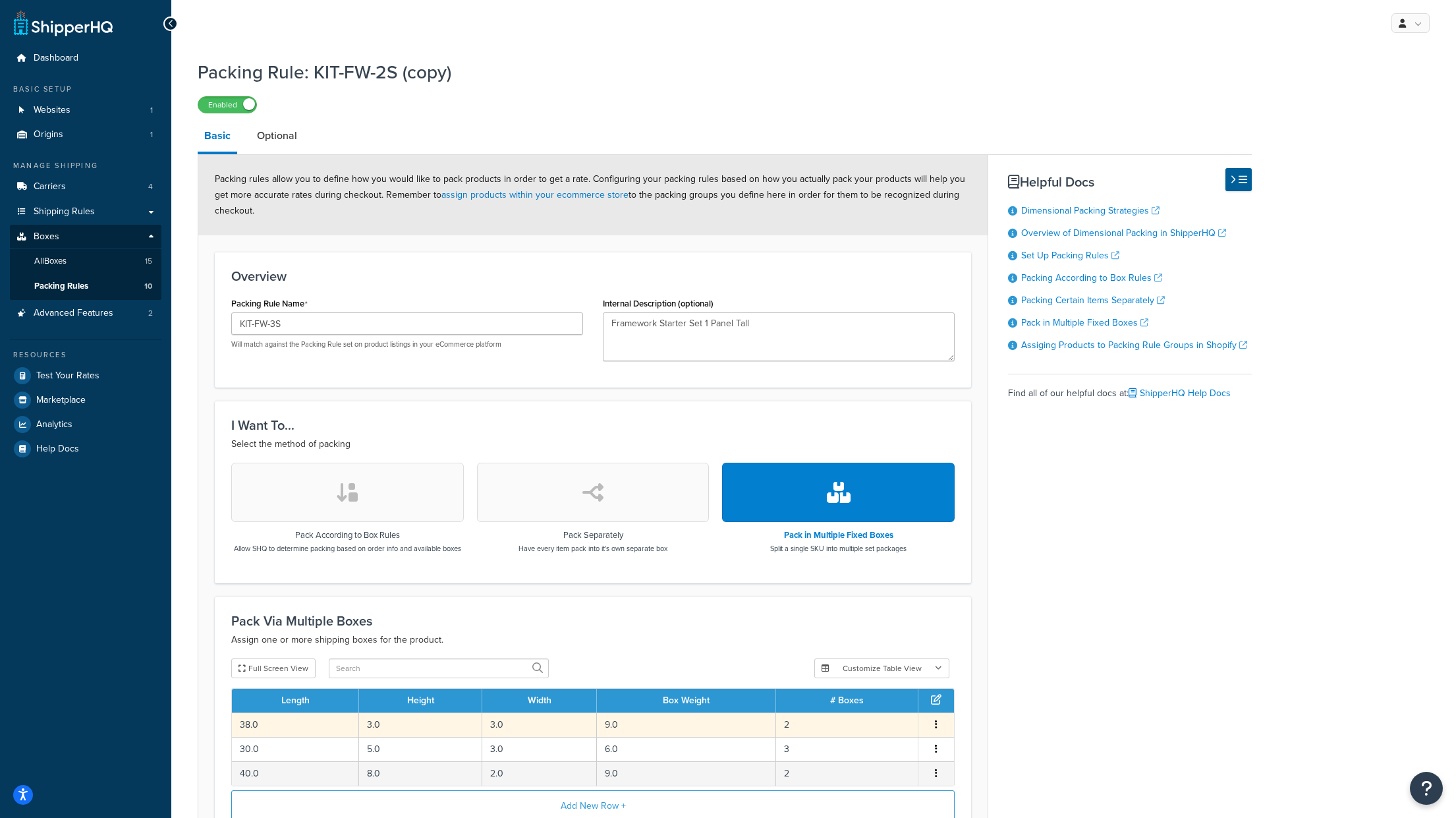
click at [947, 734] on td "Edit Delete" at bounding box center [936, 725] width 35 height 25
click at [939, 733] on button "button" at bounding box center [936, 725] width 11 height 15
click at [869, 722] on div "Edit" at bounding box center [870, 723] width 94 height 27
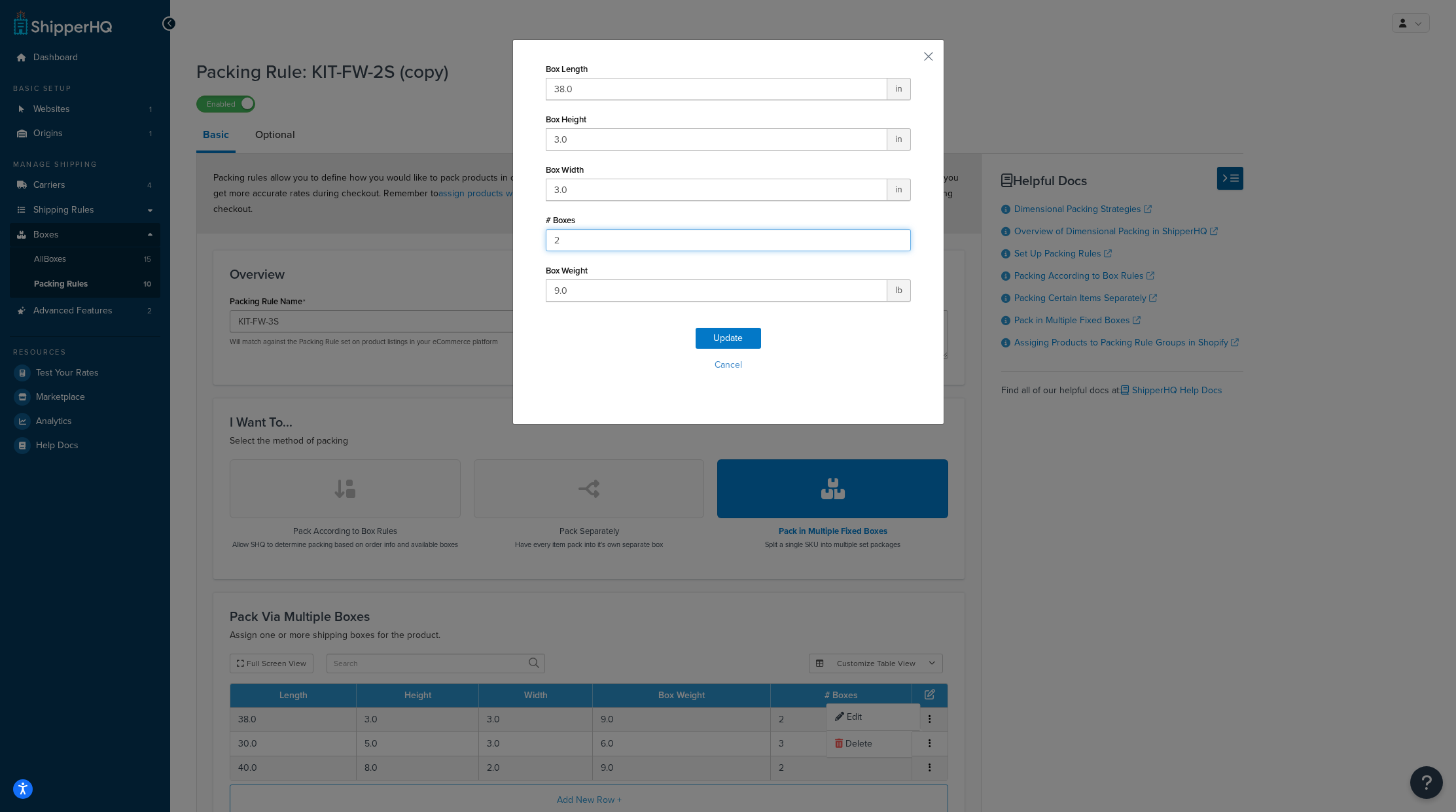
click at [566, 240] on input "2" at bounding box center [728, 240] width 365 height 22
type input "3"
click at [734, 331] on button "Update" at bounding box center [728, 339] width 65 height 21
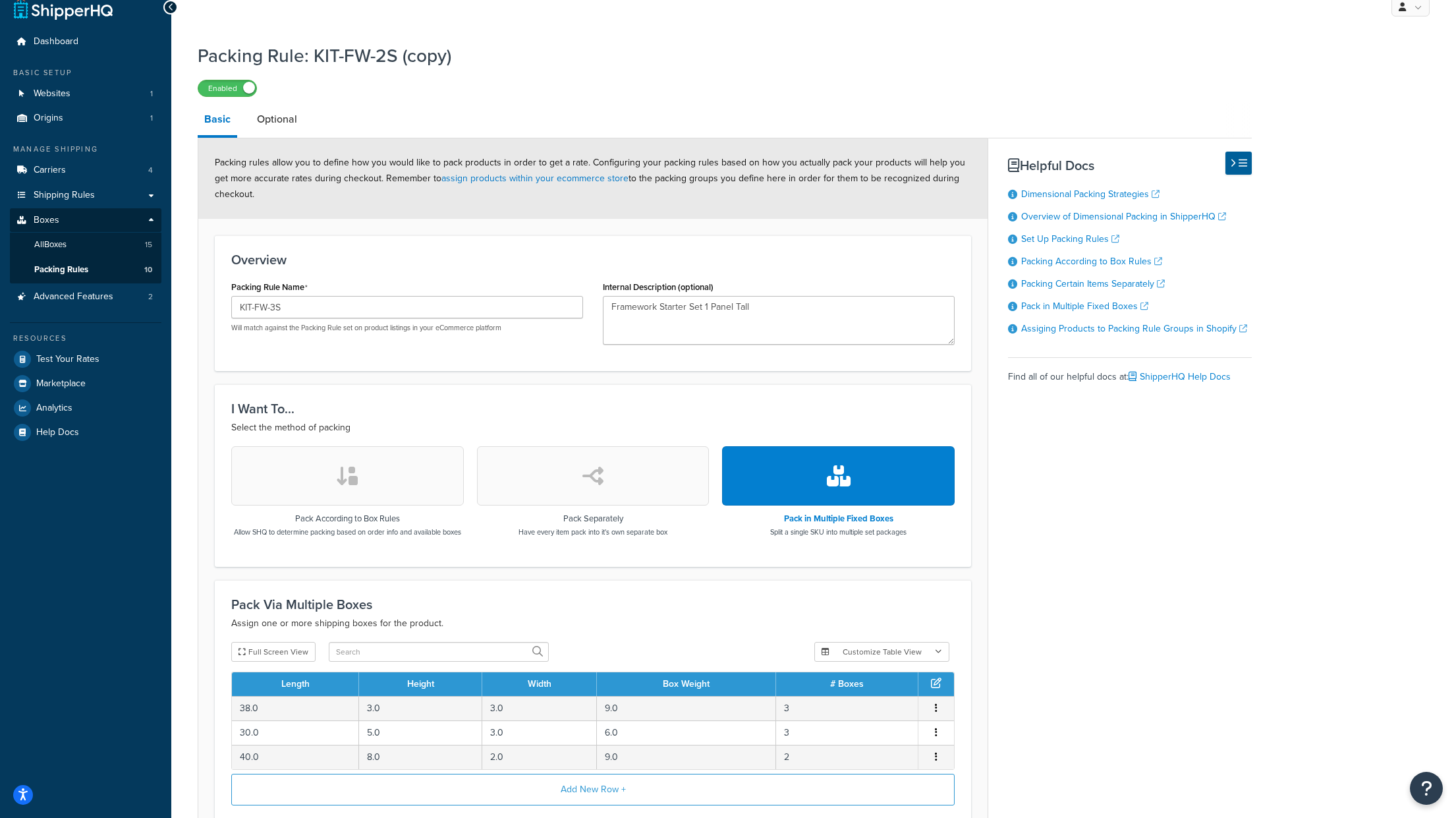
scroll to position [25, 0]
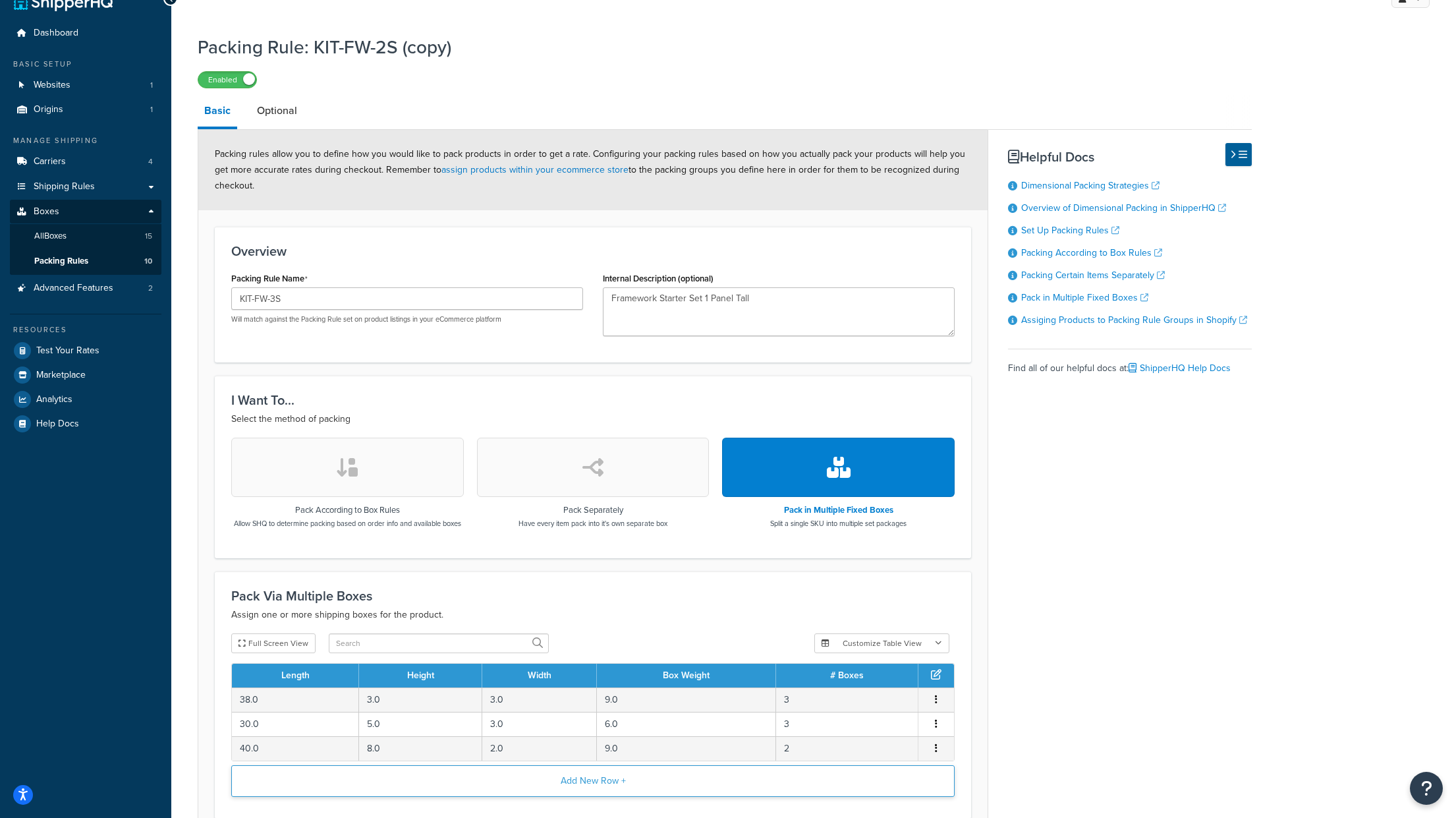
click at [546, 793] on button "Add New Row +" at bounding box center [592, 781] width 723 height 31
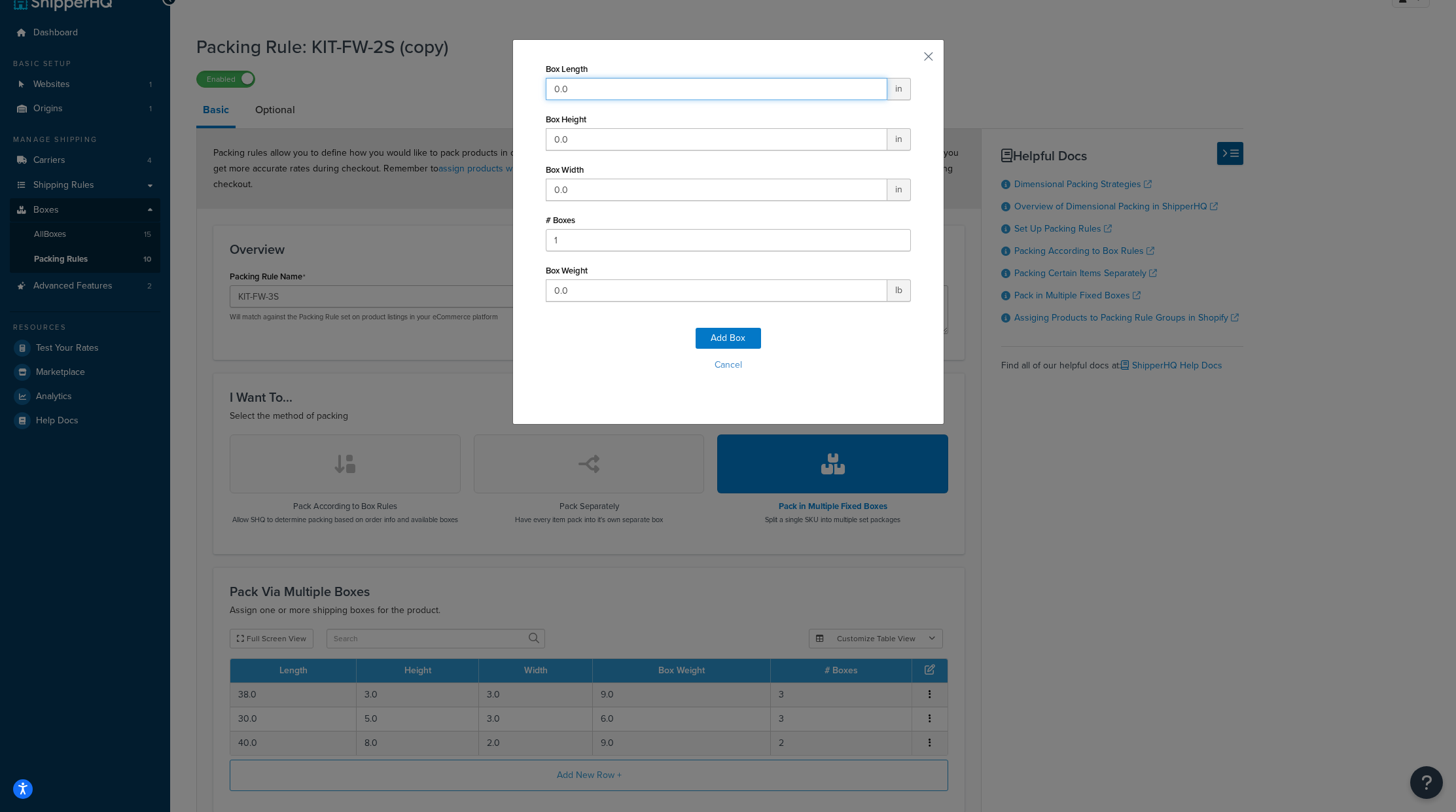
click at [604, 87] on input "0.0" at bounding box center [717, 88] width 342 height 22
type input "0"
type input "37"
type input "8"
type input "2"
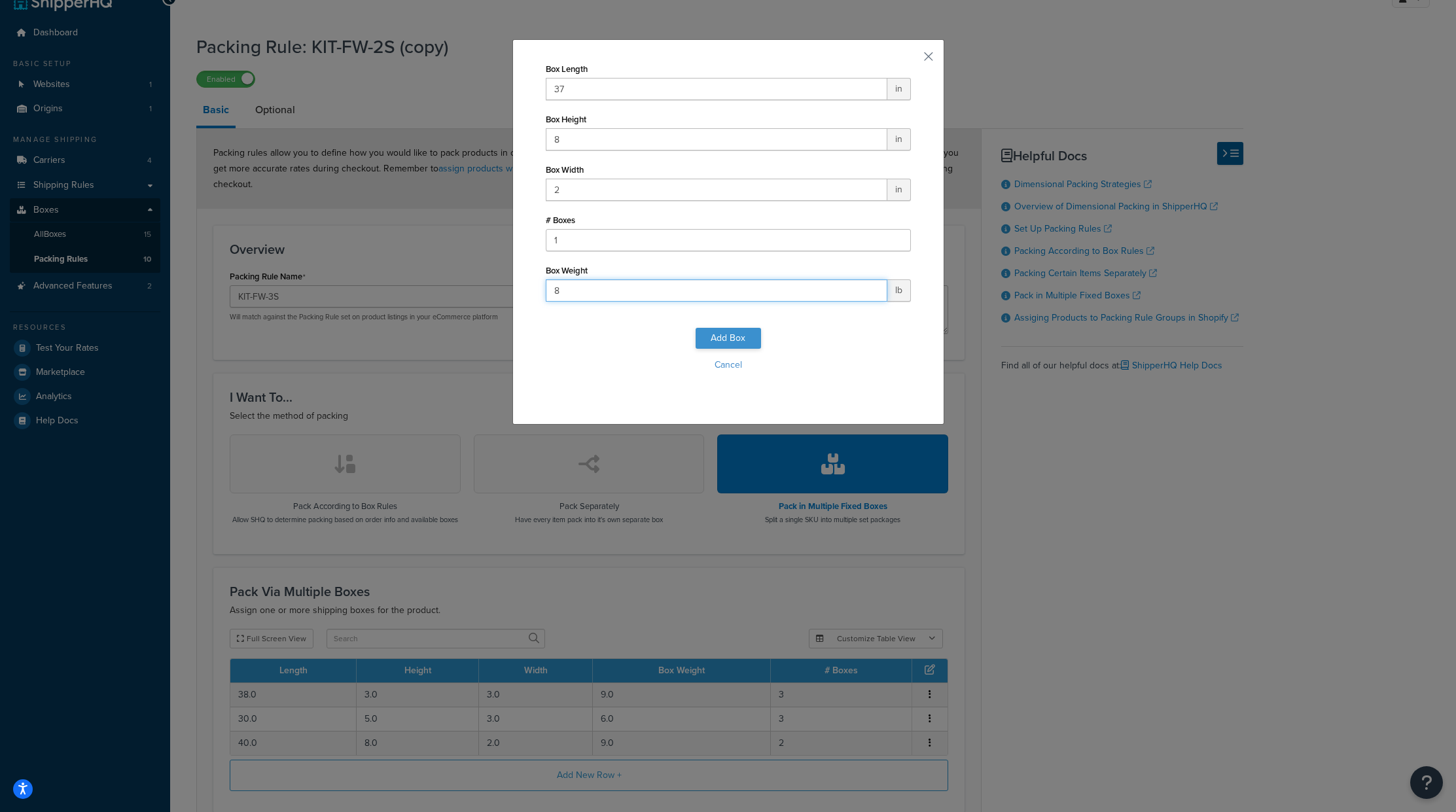
type input "8"
click at [709, 336] on button "Add Box" at bounding box center [728, 339] width 65 height 21
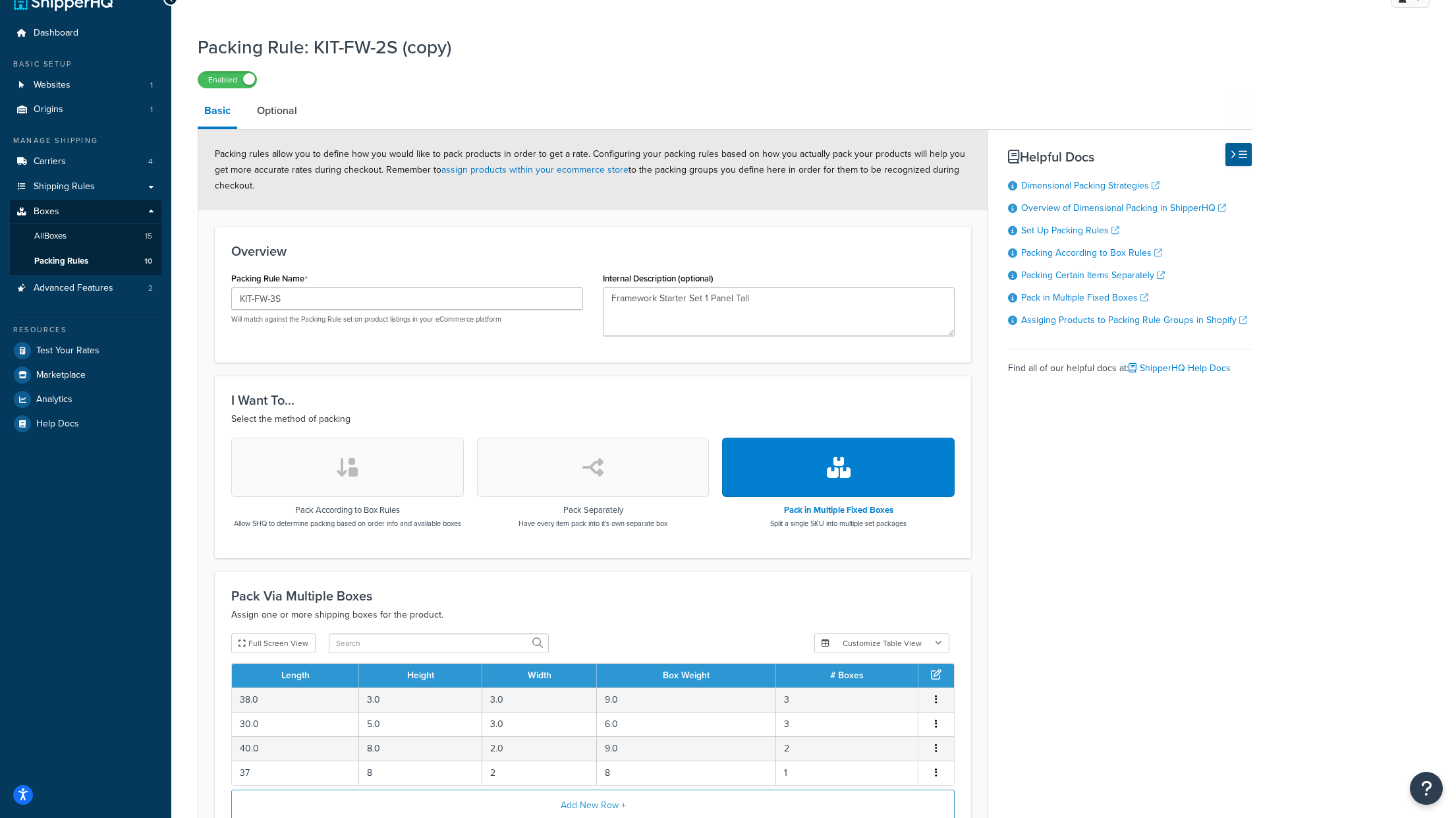
scroll to position [182, 0]
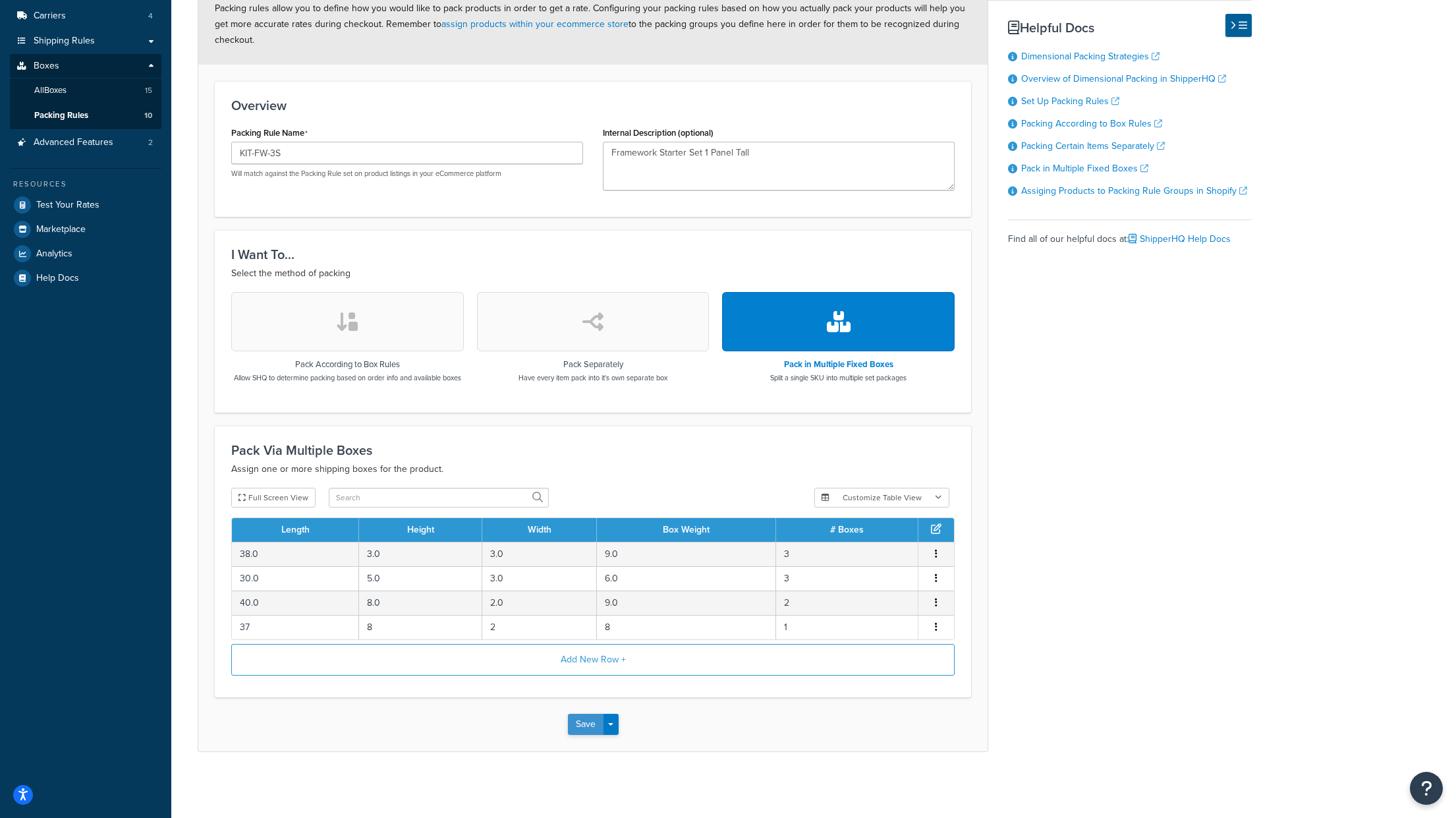
click at [587, 715] on button "Save" at bounding box center [585, 724] width 35 height 21
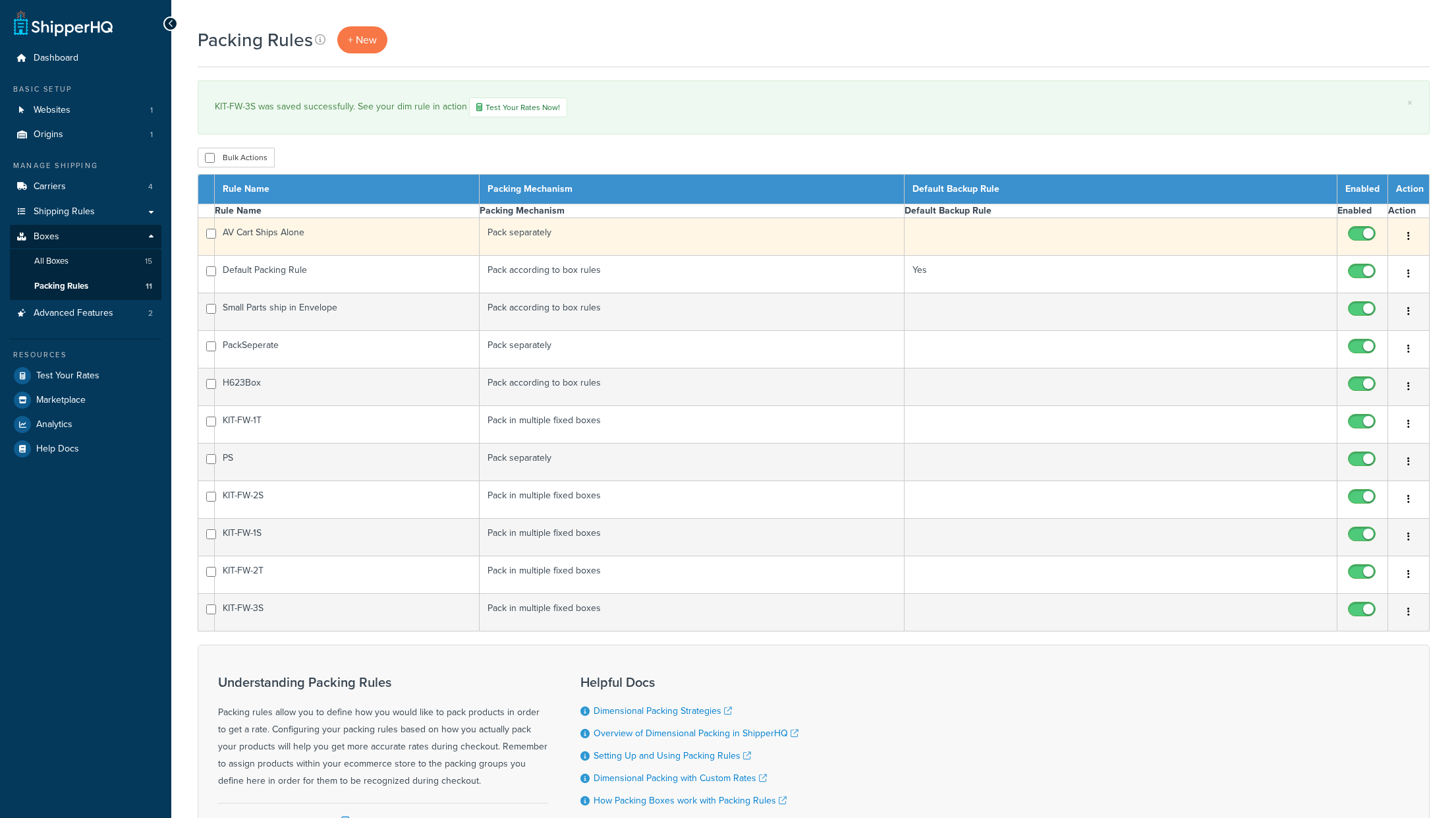
select select "15"
